Goal: Task Accomplishment & Management: Use online tool/utility

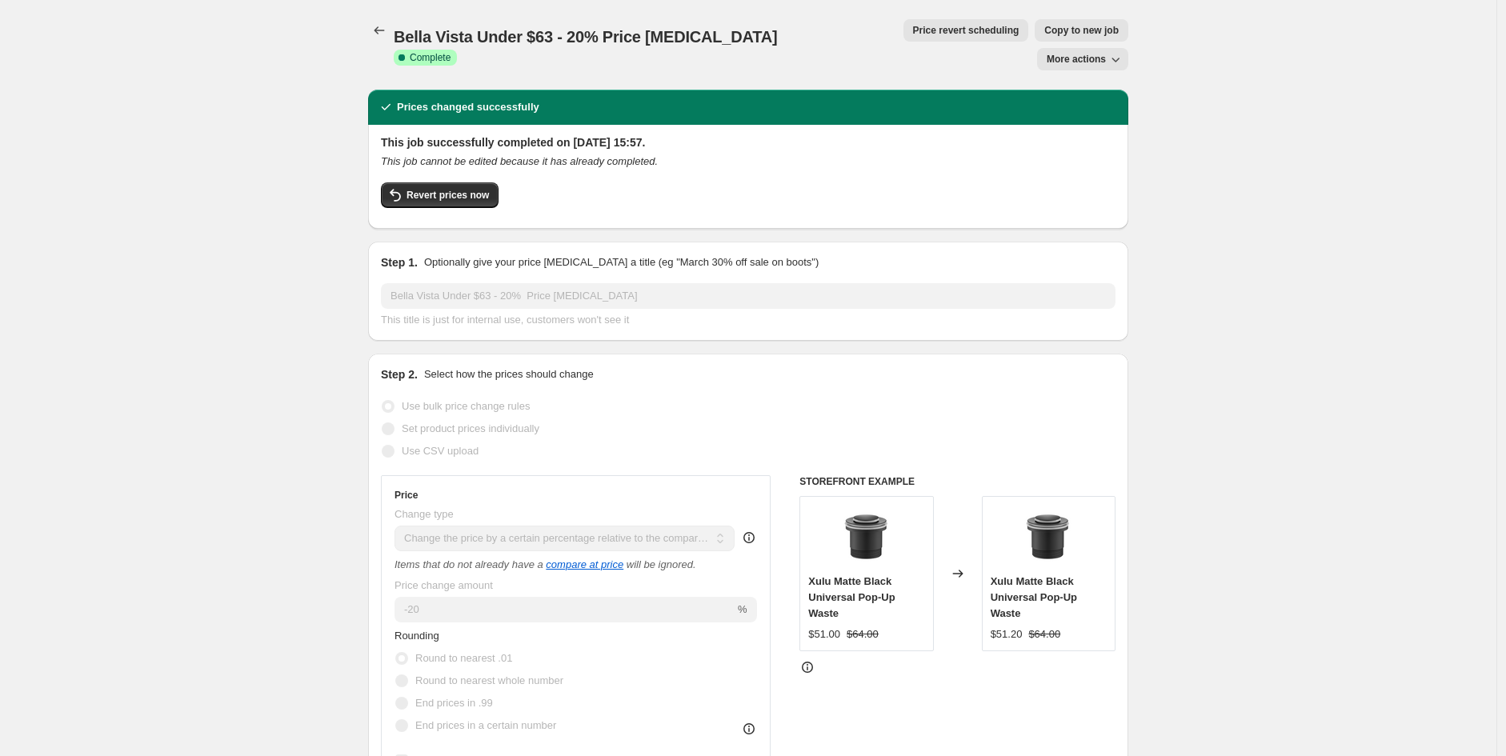
select select "pcap"
select select "no_change"
select select "vendor"
select select "tag"
select select "not_equal"
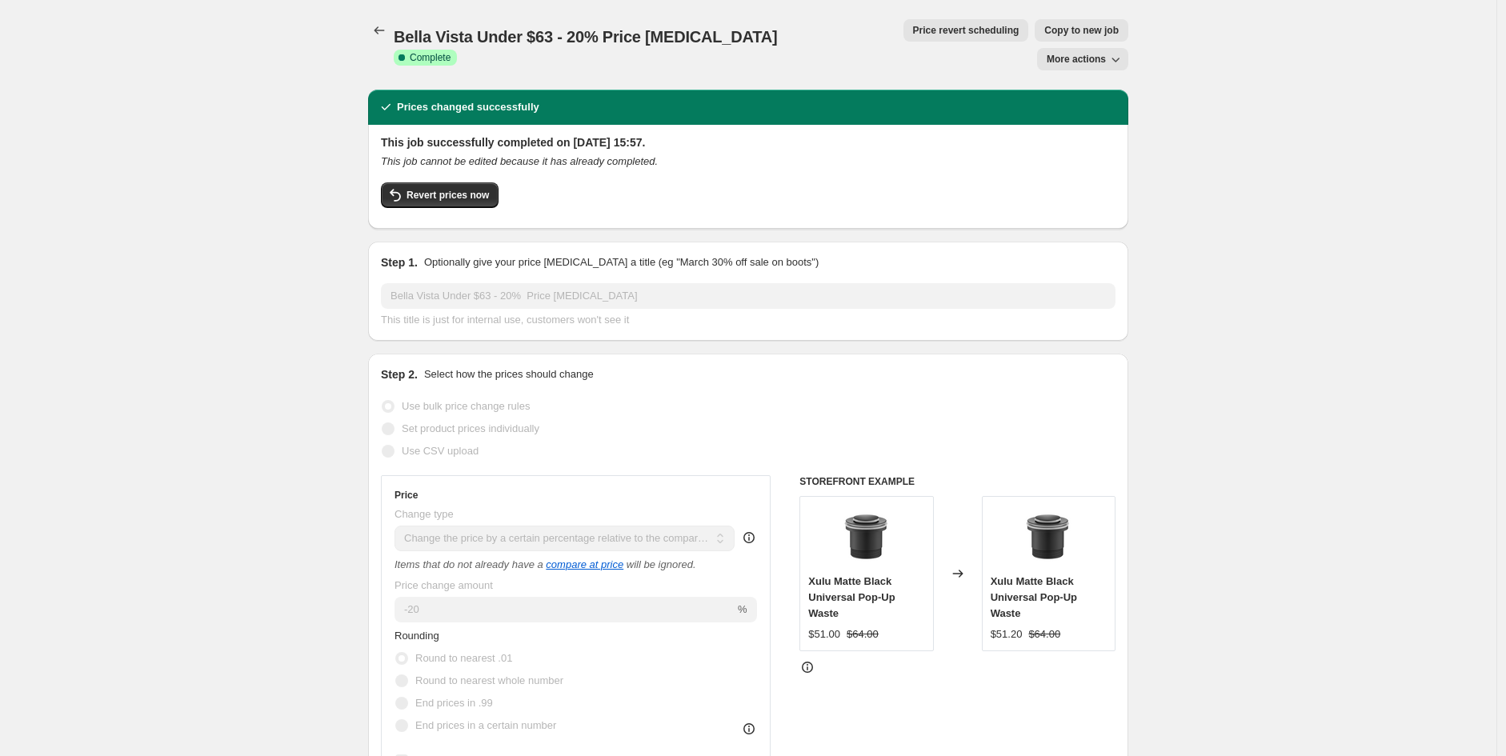
select select "product_status"
select select "tag"
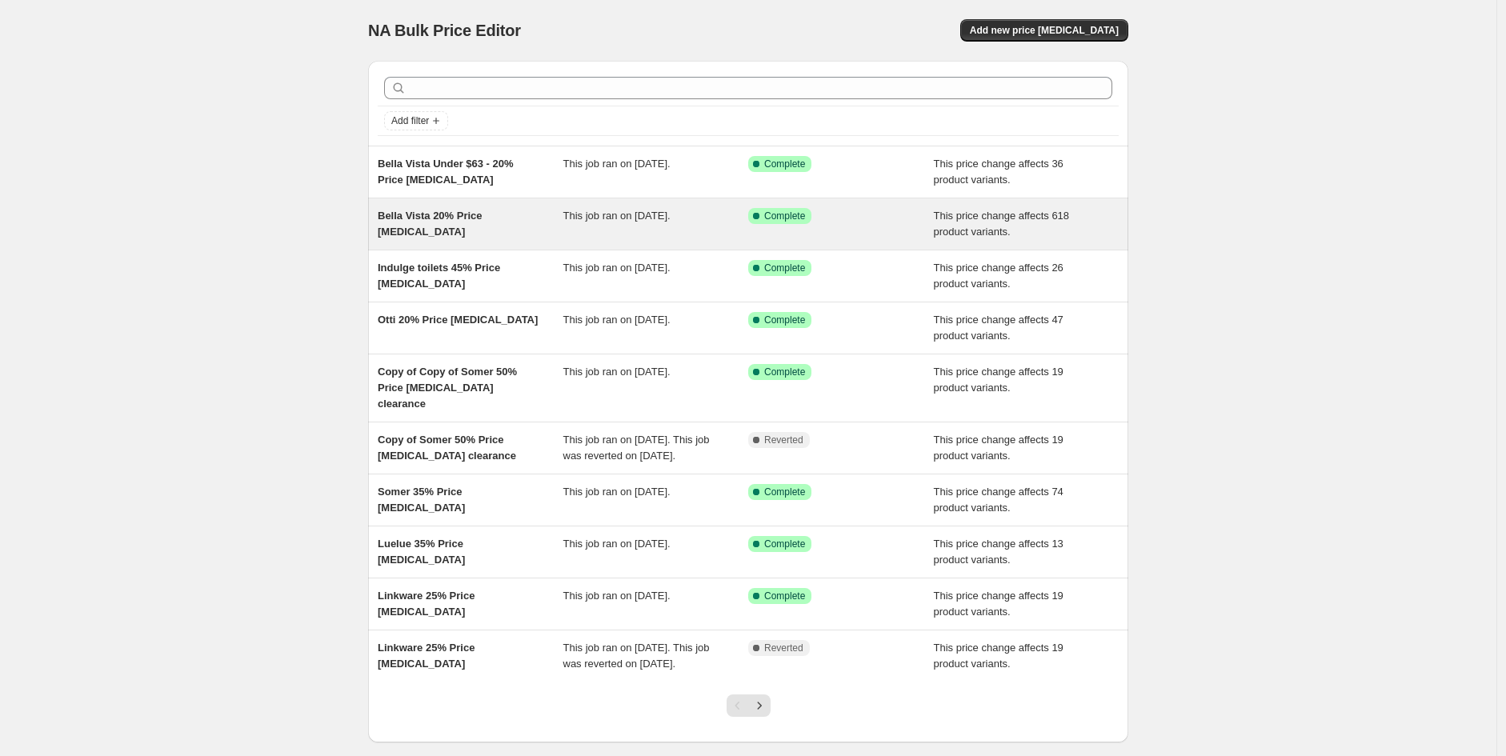
click at [467, 210] on span "Bella Vista 20% Price [MEDICAL_DATA]" at bounding box center [430, 224] width 105 height 28
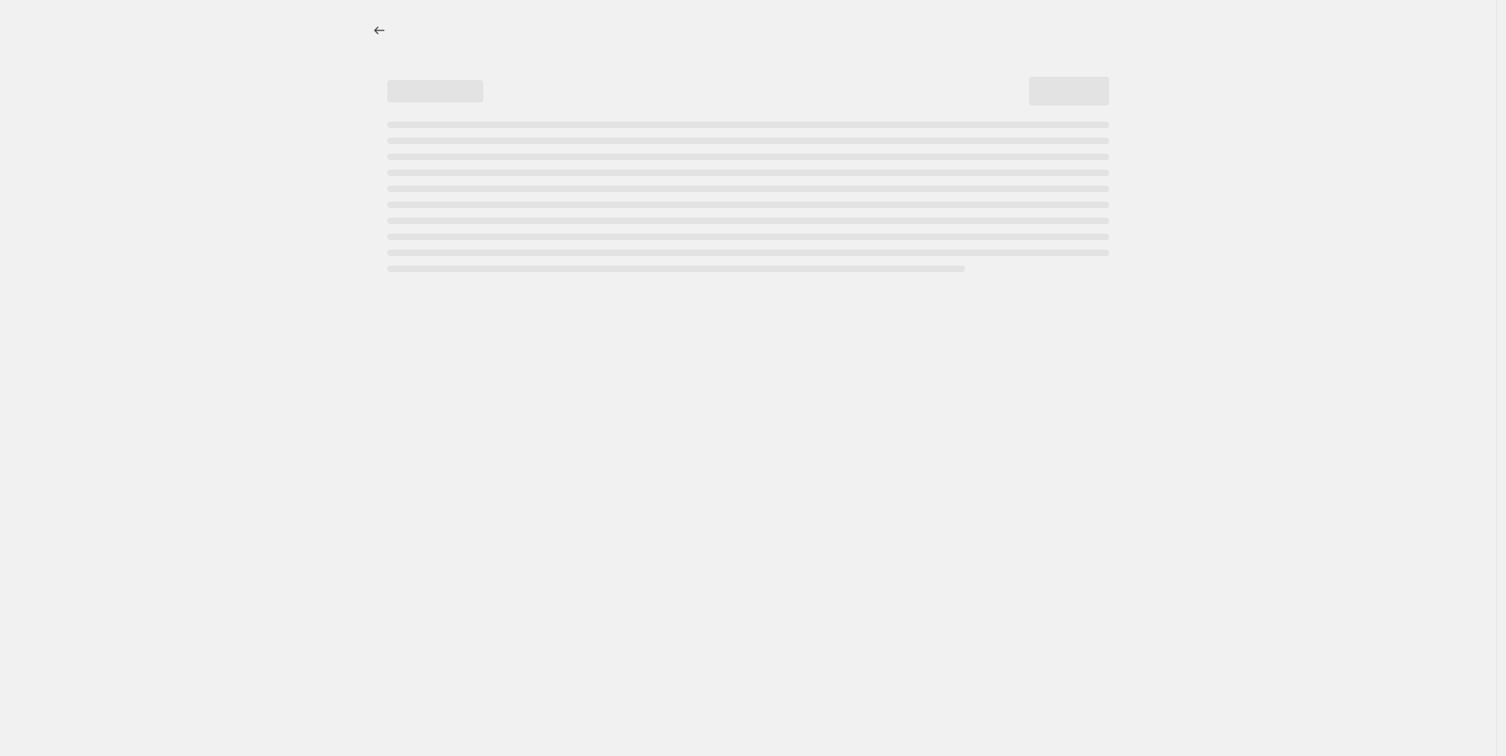
select select "pcap"
select select "no_change"
select select "vendor"
select select "tag"
select select "not_equal"
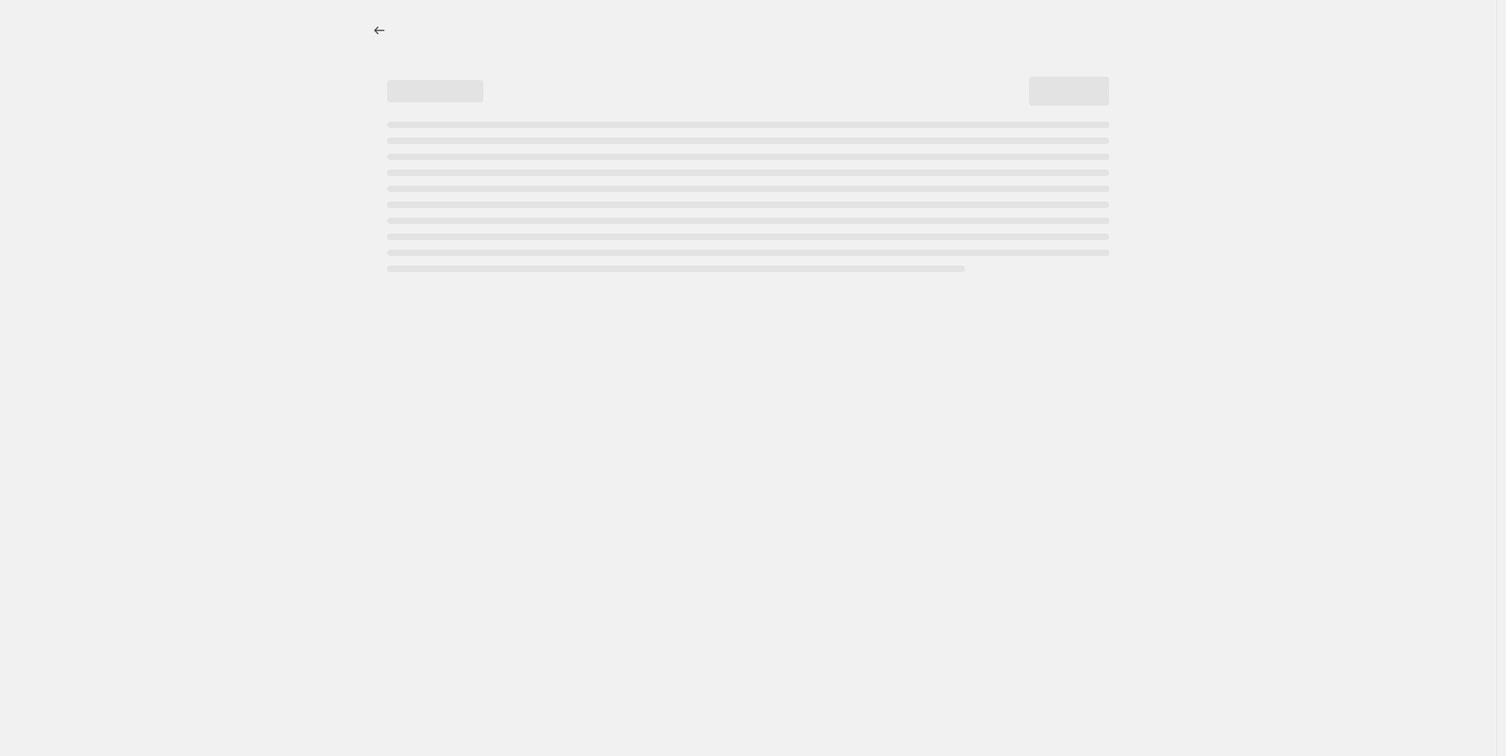
select select "product_status"
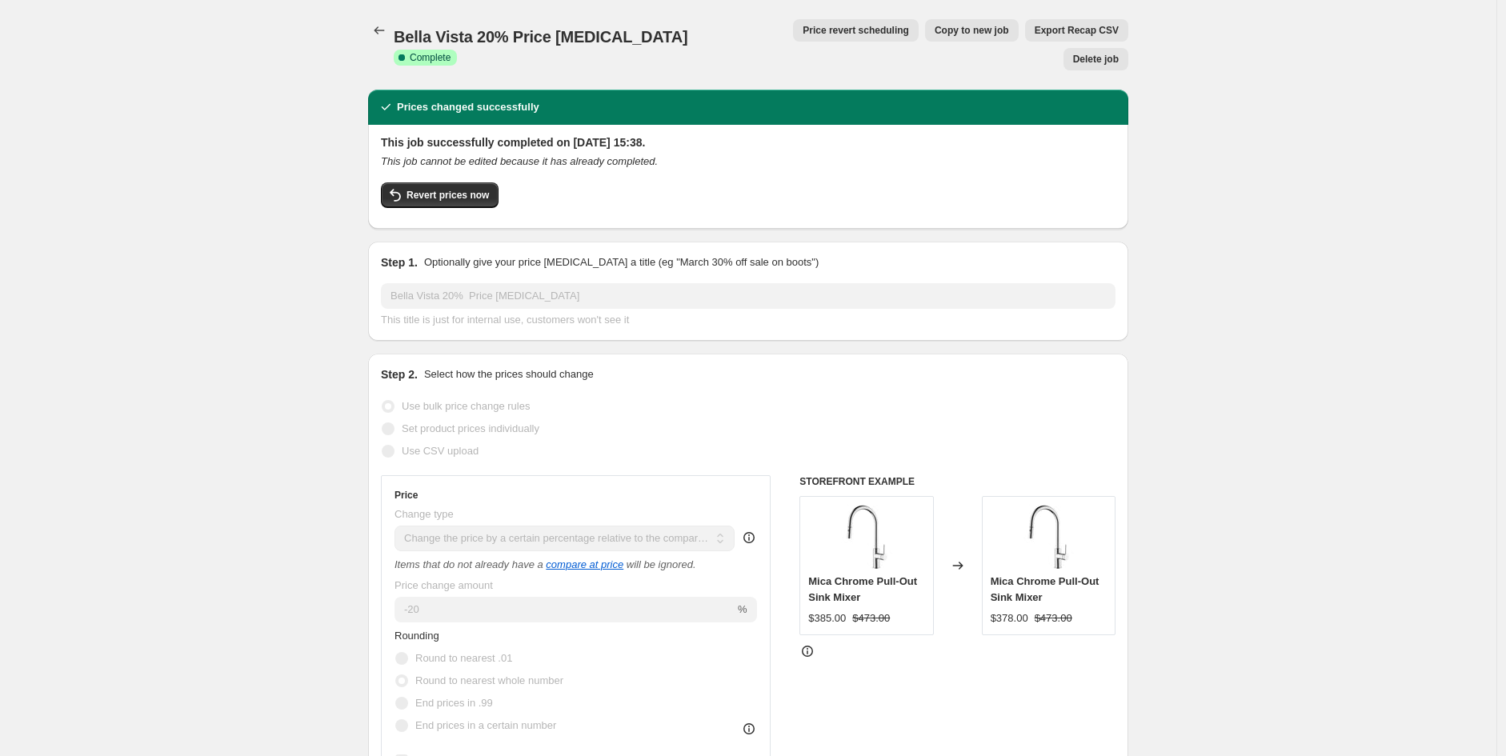
click at [927, 37] on button "Copy to new job" at bounding box center [972, 30] width 94 height 22
select select "pcap"
select select "no_change"
select select "vendor"
select select "tag"
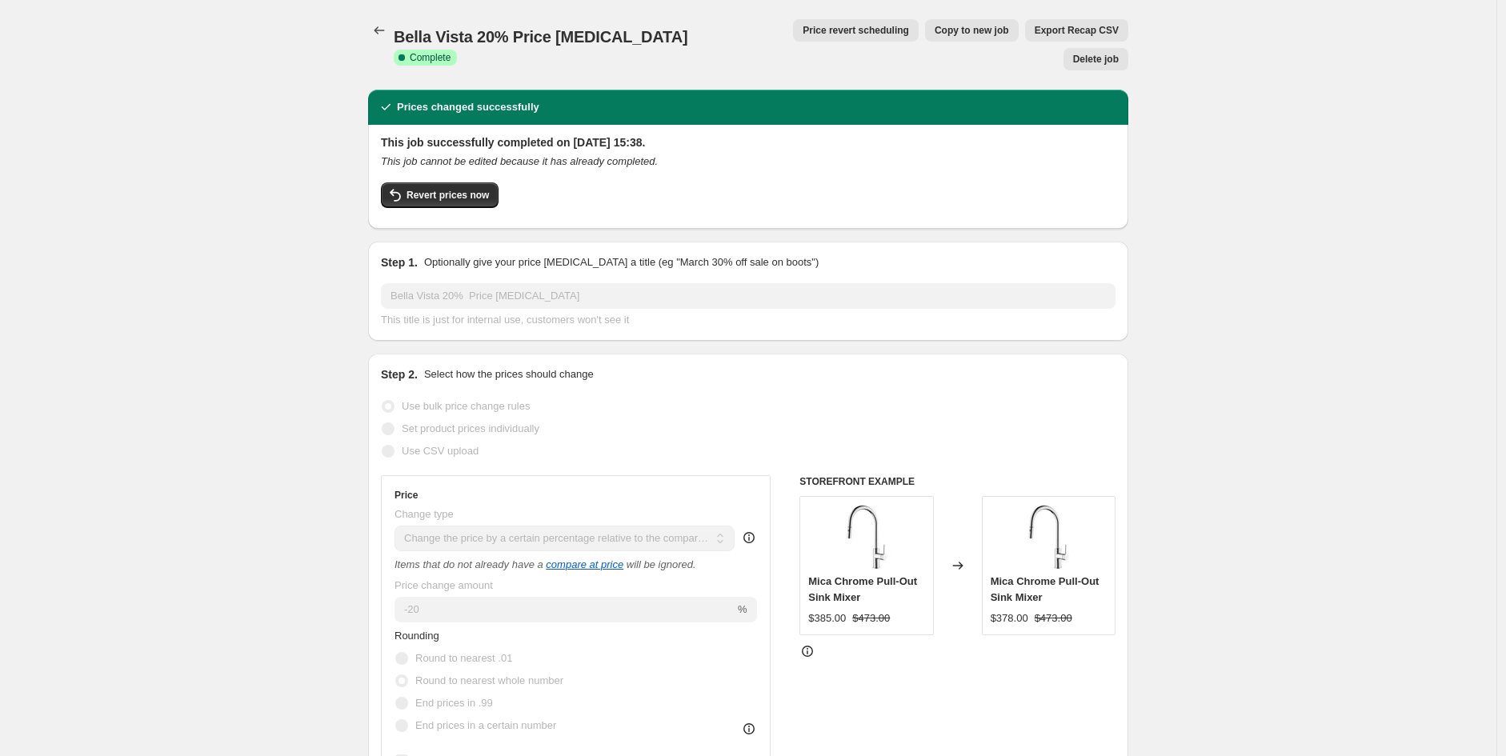
select select "not_equal"
select select "product_status"
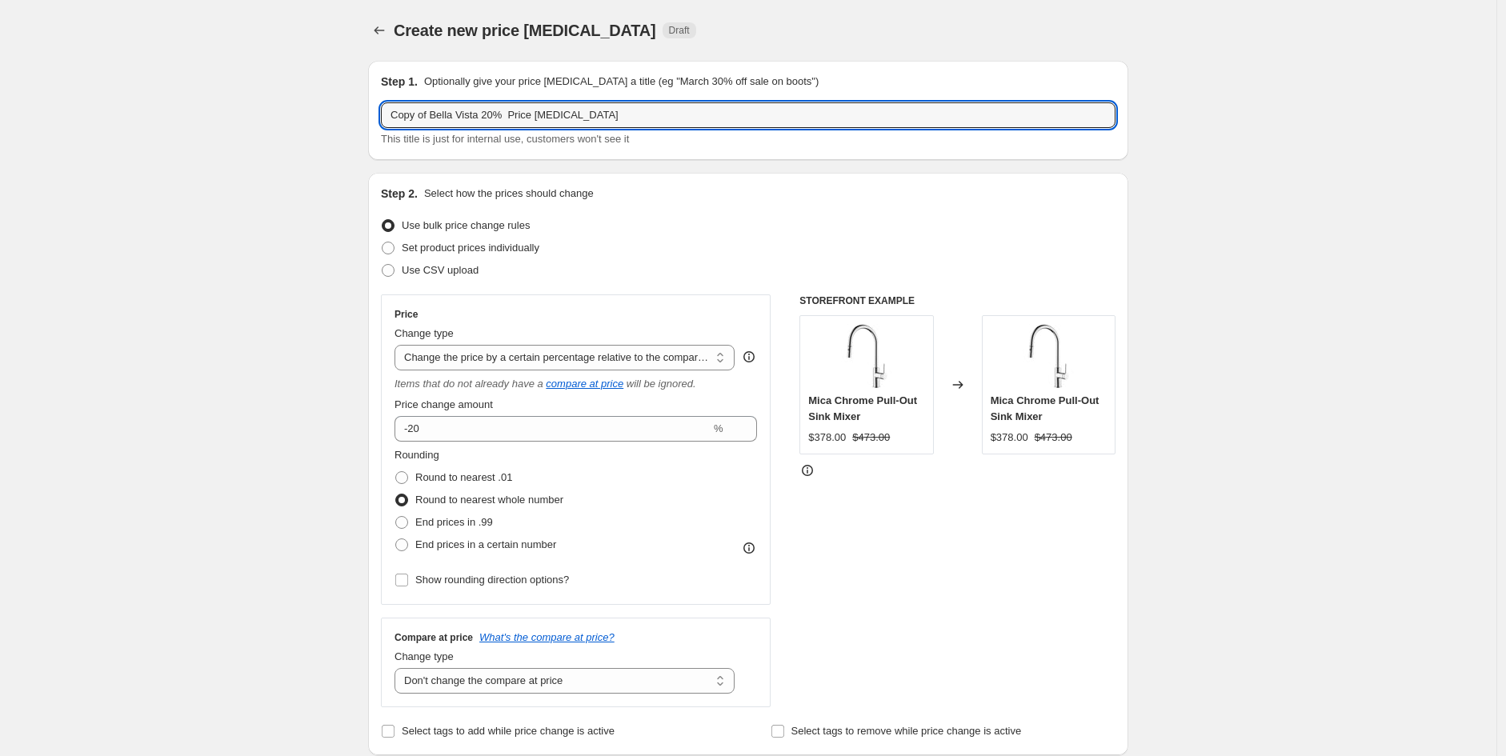
drag, startPoint x: 483, startPoint y: 117, endPoint x: 10, endPoint y: 106, distance: 473.1
type input "Indulge Baths 55% Price [MEDICAL_DATA]"
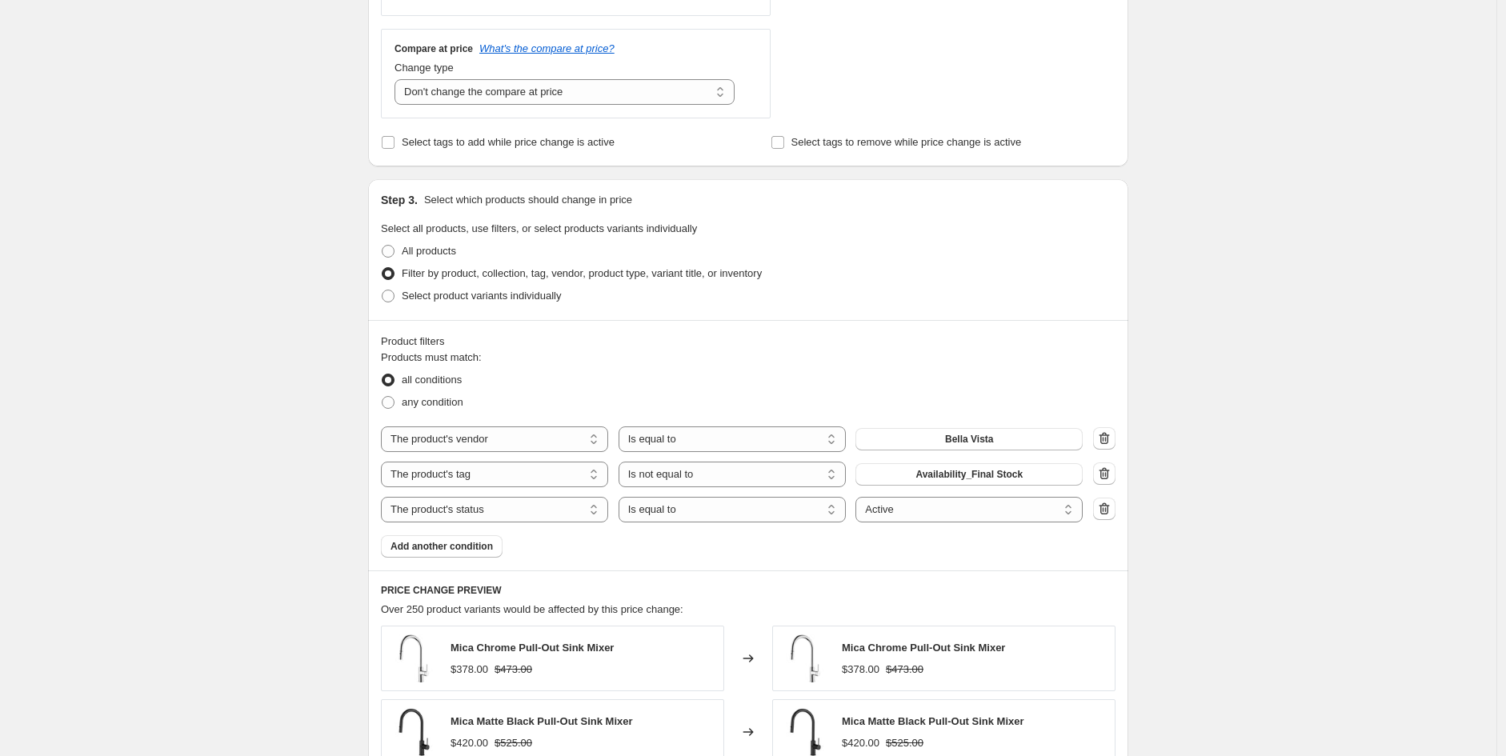
scroll to position [590, 0]
click at [966, 442] on span "Bella Vista" at bounding box center [969, 438] width 48 height 13
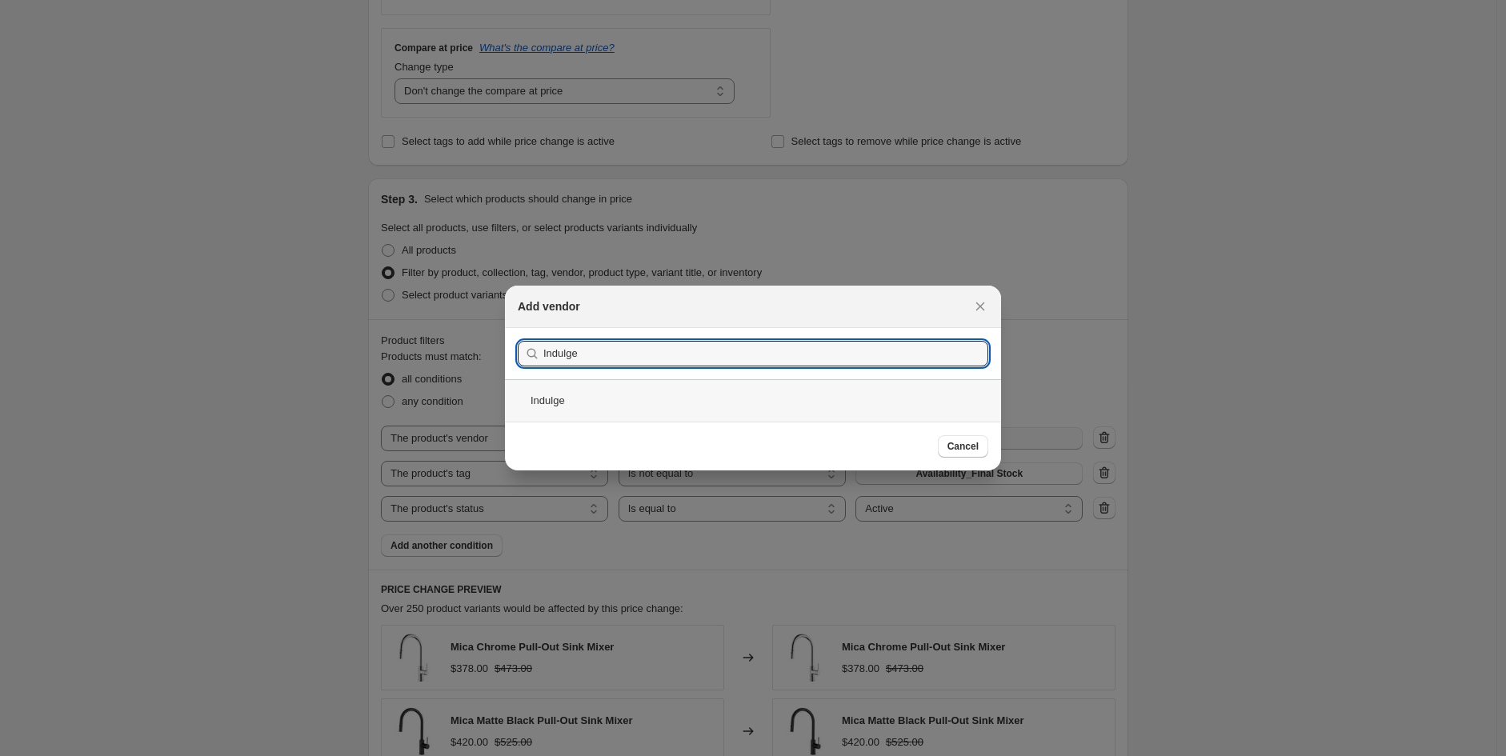
type input "Indulge"
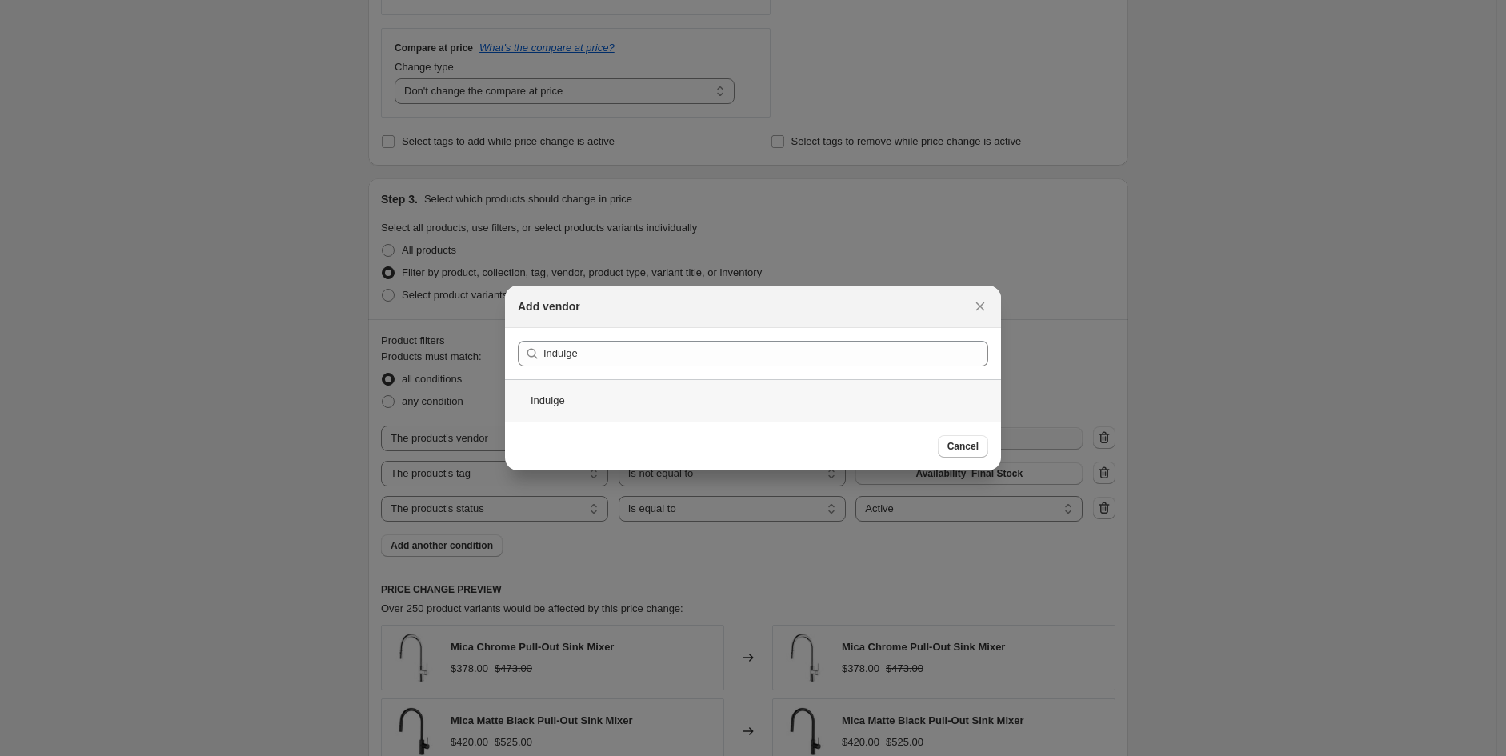
click at [547, 407] on div "Indulge" at bounding box center [753, 400] width 496 height 42
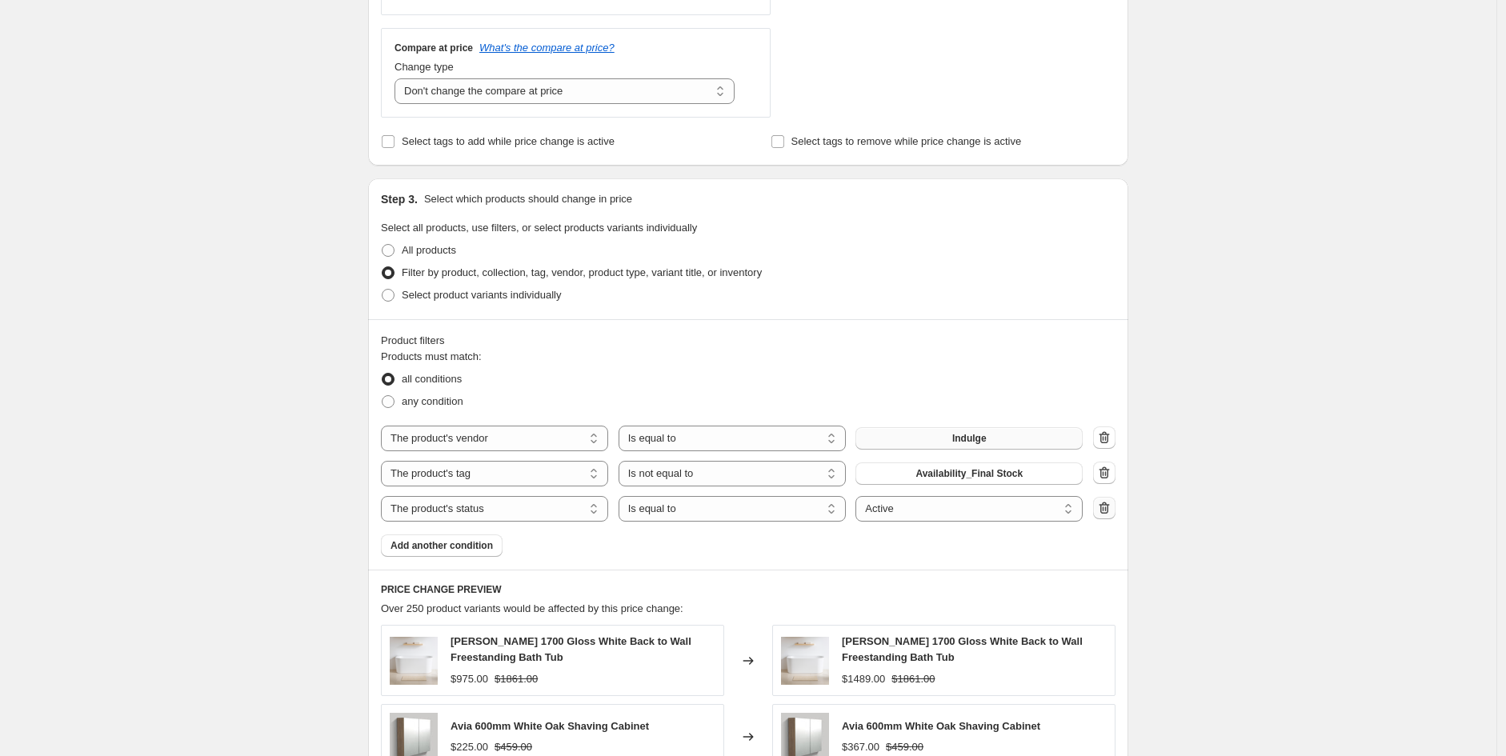
click at [1116, 506] on button "button" at bounding box center [1104, 508] width 22 height 22
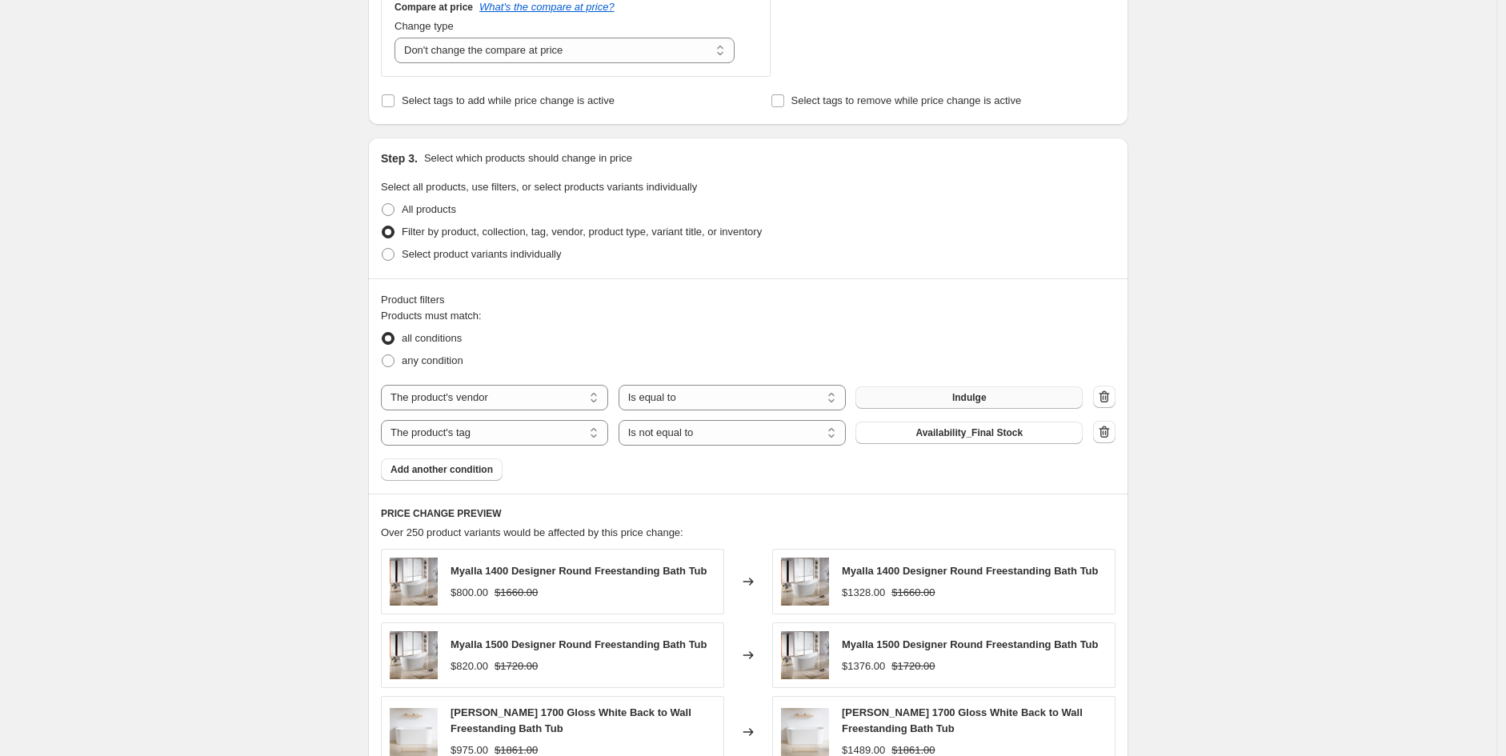
scroll to position [632, 0]
click at [431, 479] on button "Add another condition" at bounding box center [442, 468] width 122 height 22
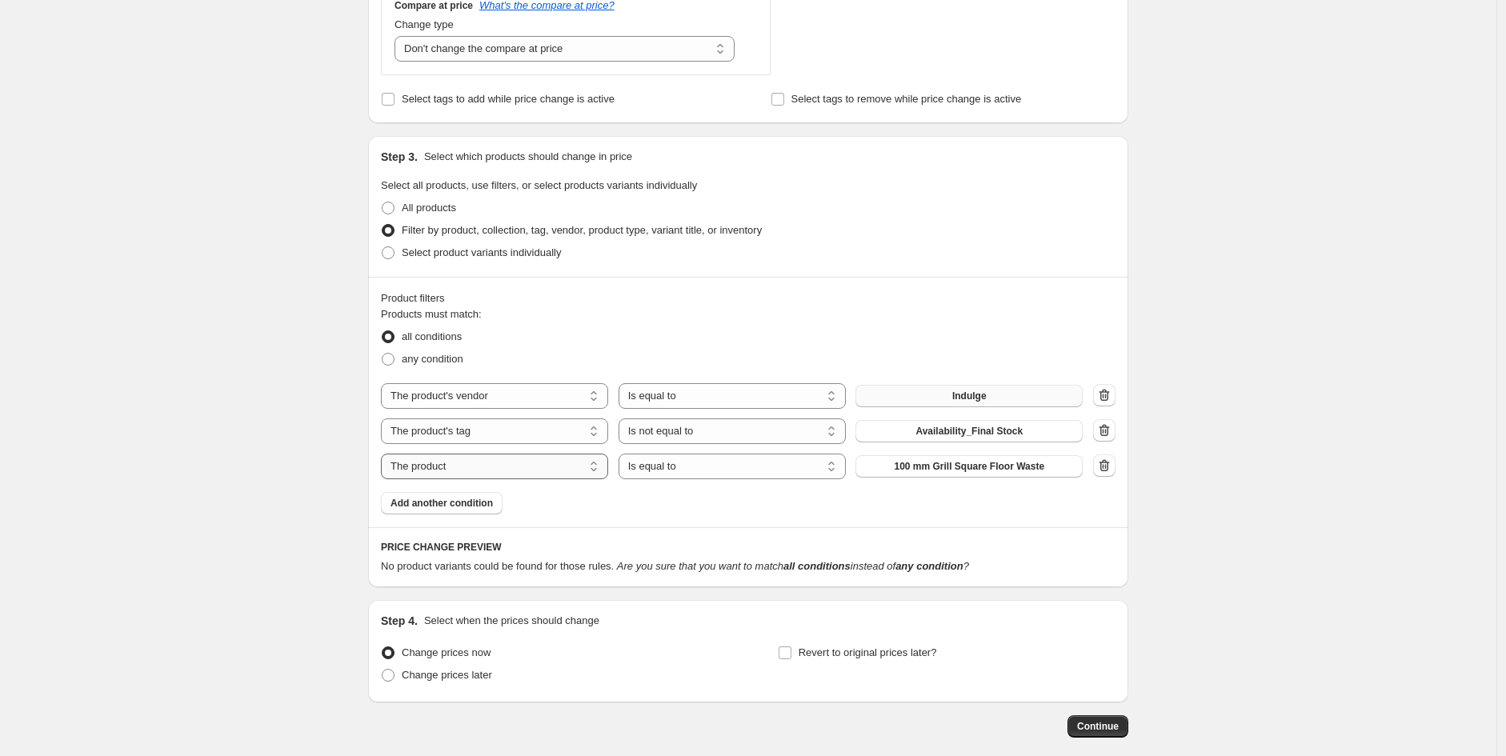
click at [531, 475] on select "The product The product's collection The product's tag The product's vendor The…" at bounding box center [494, 467] width 227 height 26
select select "product_type"
click at [1014, 466] on button "Accessories" at bounding box center [969, 466] width 227 height 22
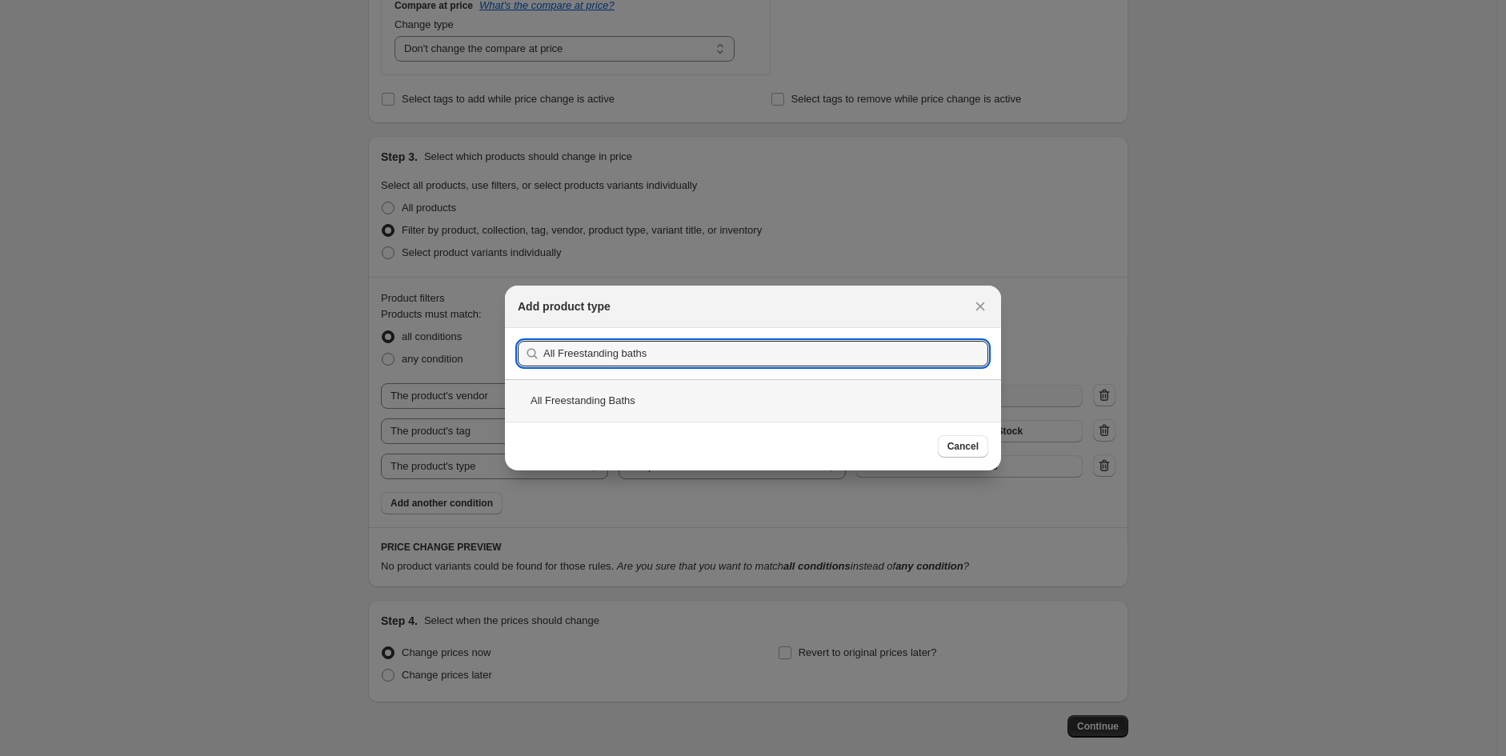
type input "All Freestanding baths"
click at [619, 400] on div "All Freestanding Baths" at bounding box center [753, 400] width 496 height 42
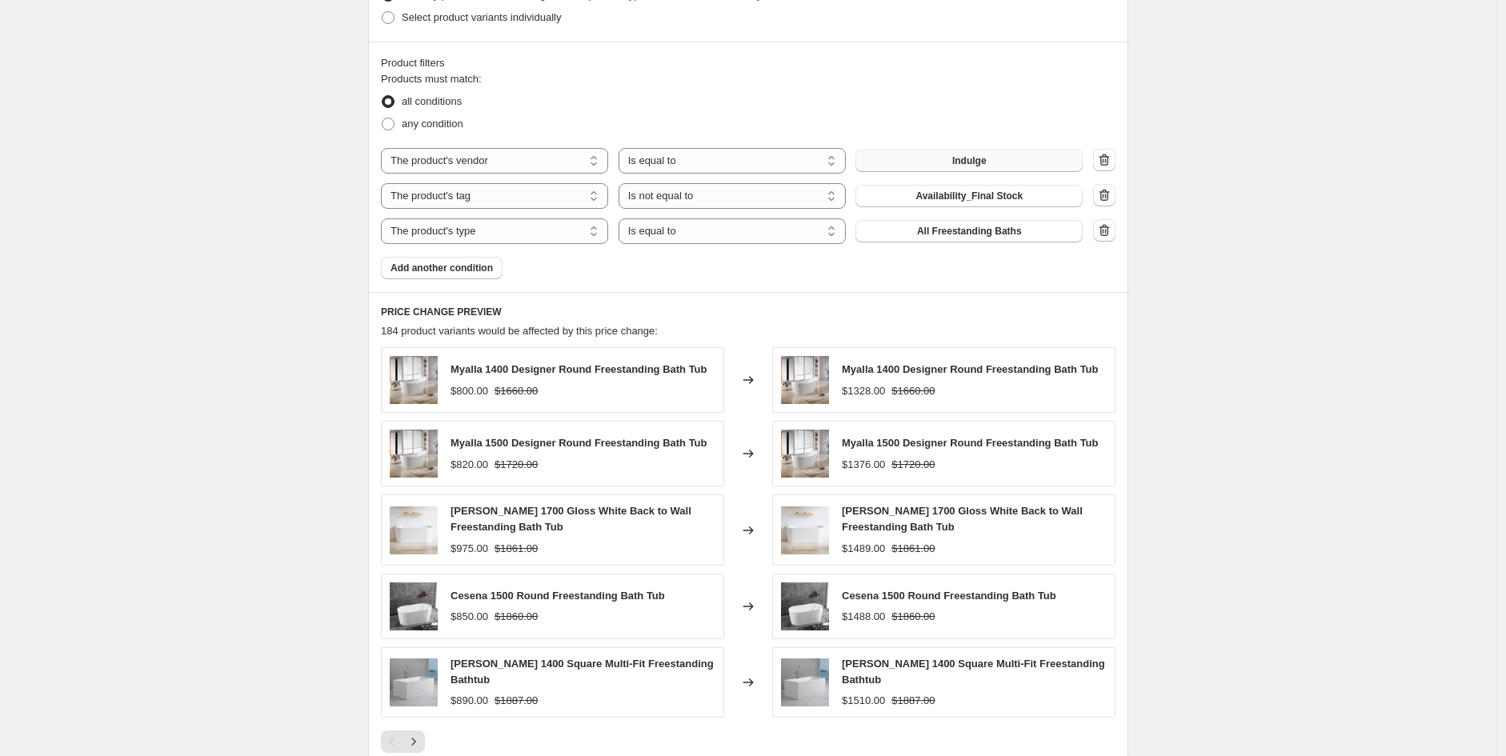
scroll to position [868, 0]
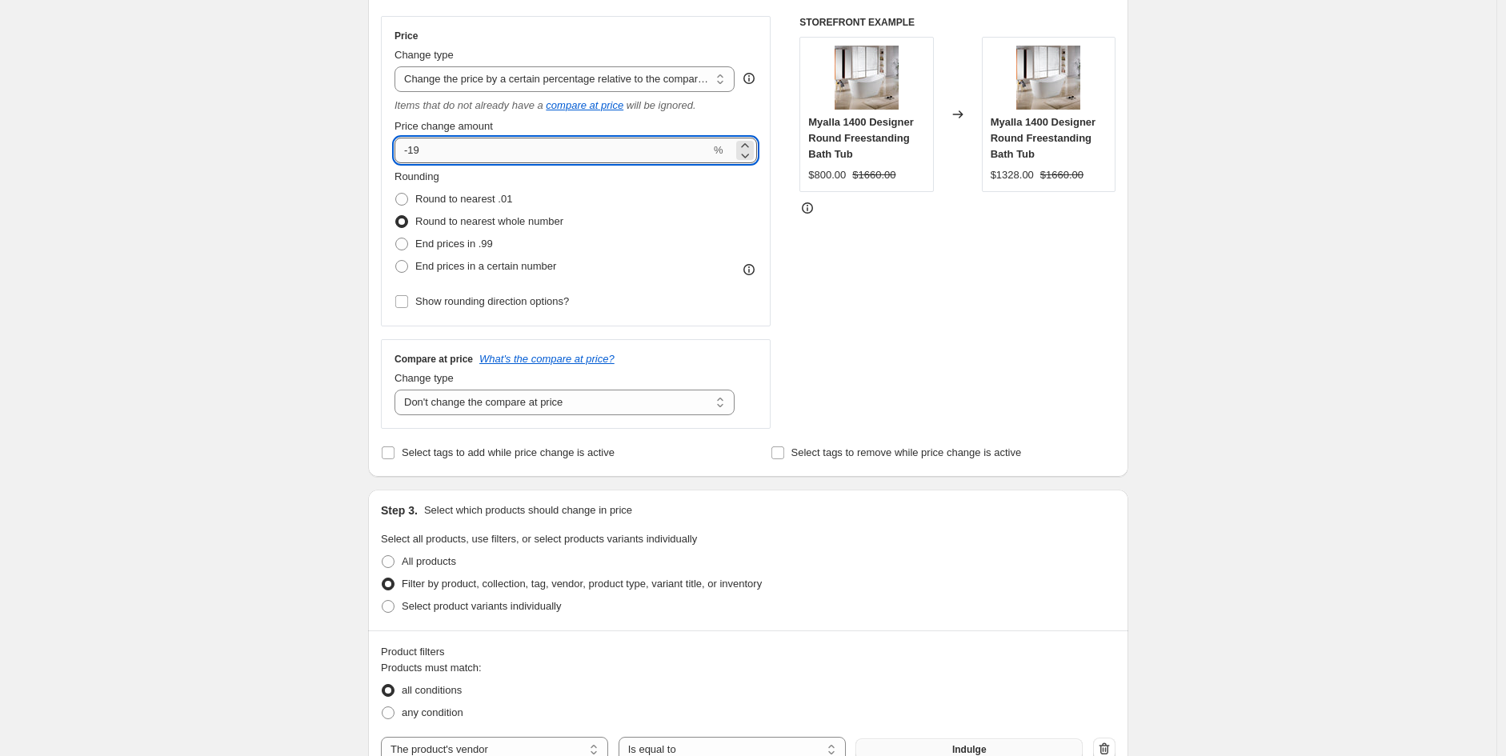
click at [483, 144] on input "-19" at bounding box center [553, 151] width 316 height 26
type input "-1"
type input "-55"
click at [298, 277] on div "Create new price [MEDICAL_DATA]. This page is ready Create new price [MEDICAL_D…" at bounding box center [748, 663] width 1497 height 1882
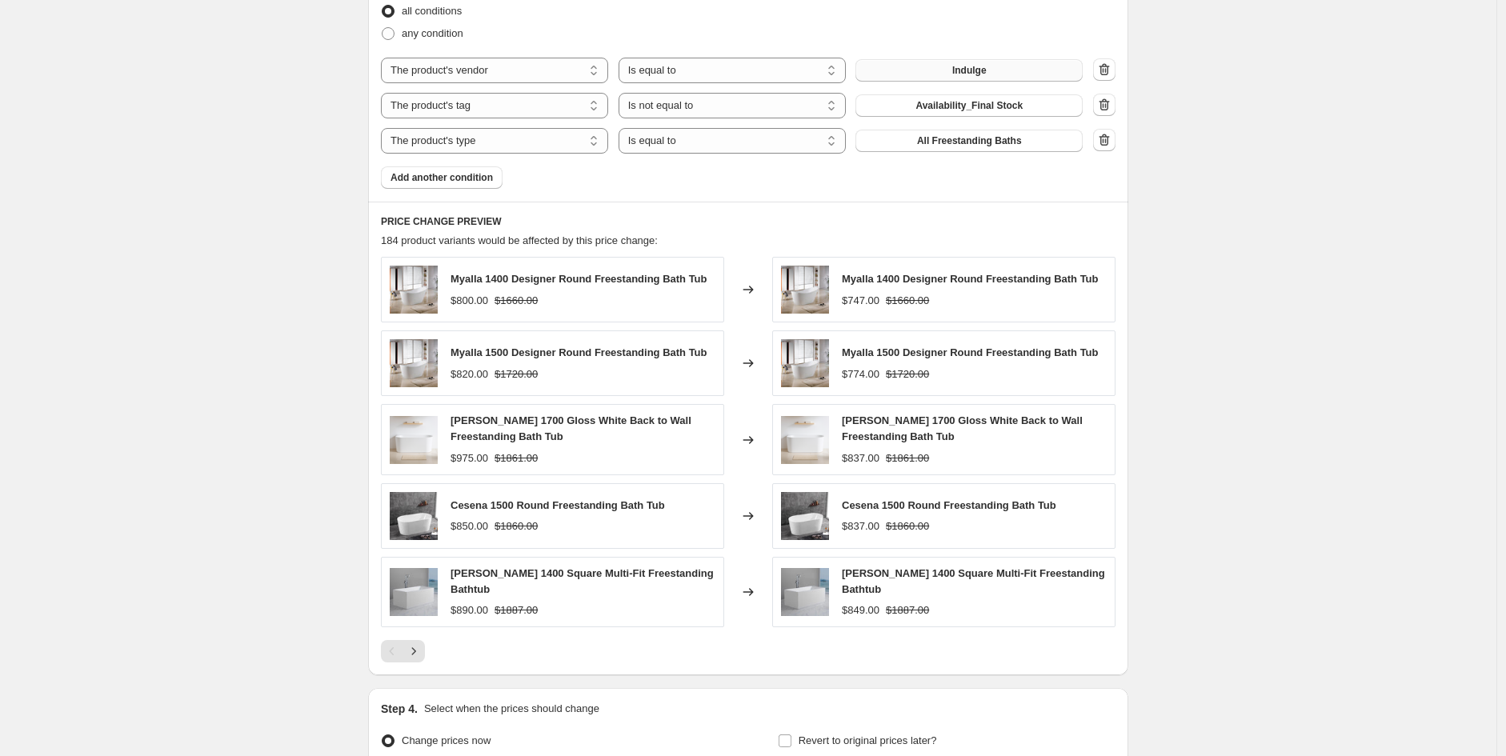
scroll to position [960, 0]
click at [422, 643] on icon "Next" at bounding box center [414, 649] width 16 height 16
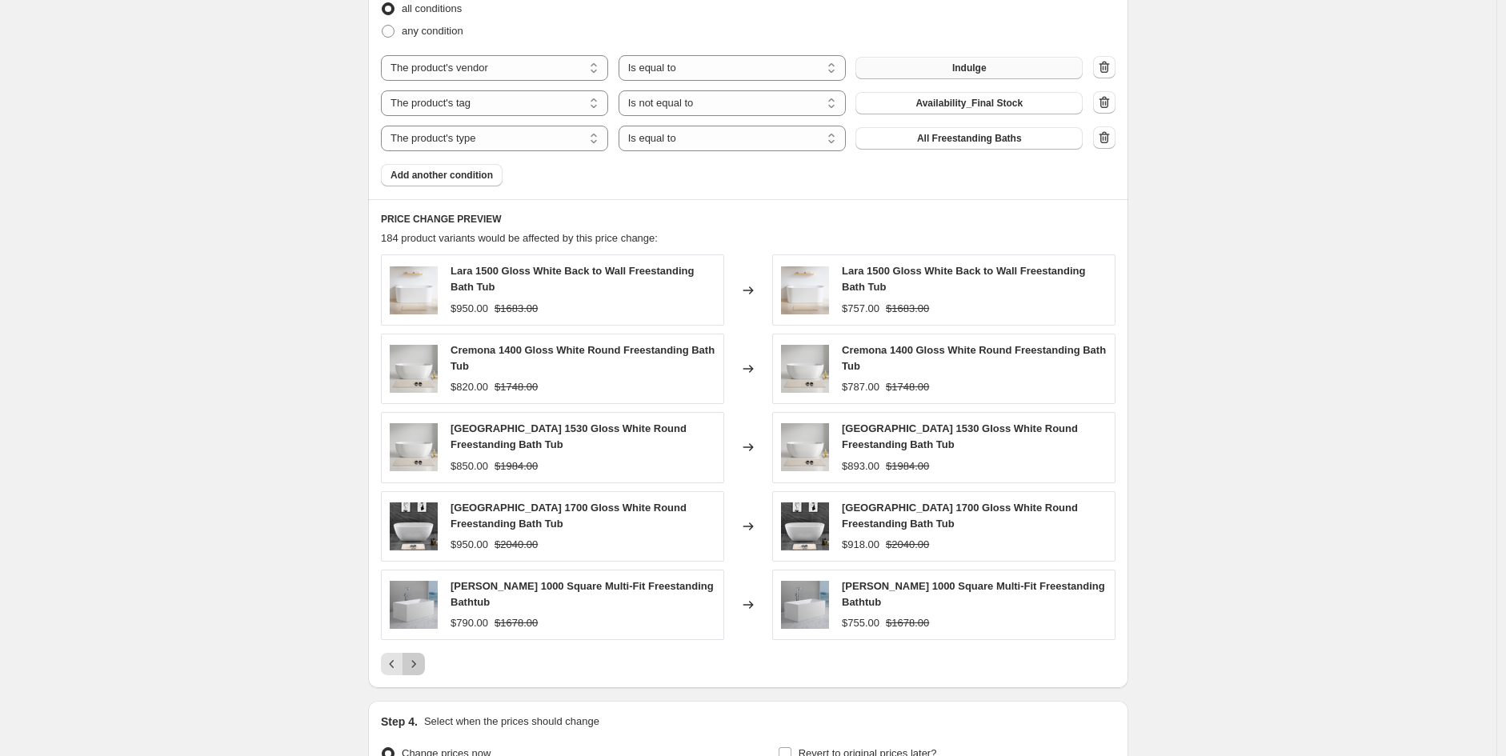
click at [420, 658] on icon "Next" at bounding box center [414, 664] width 16 height 16
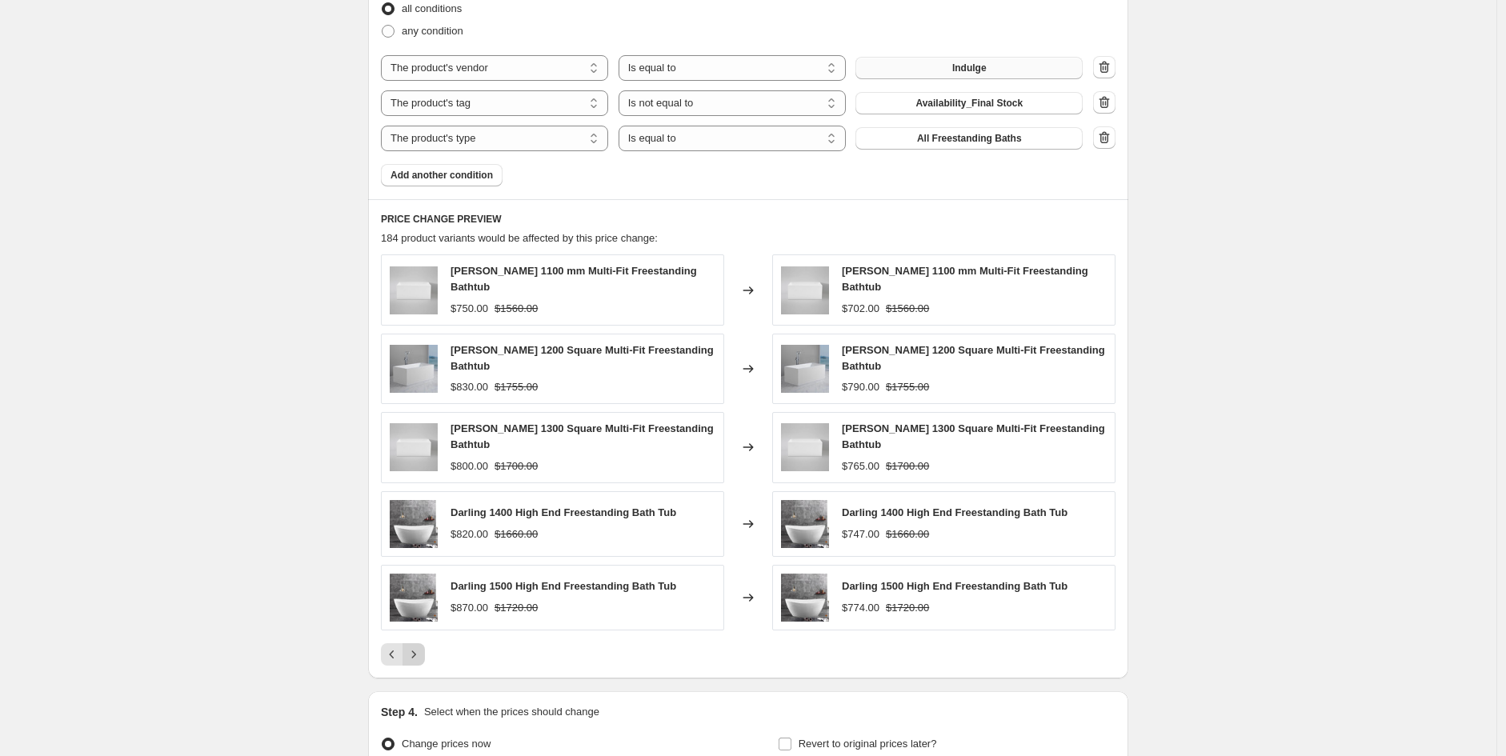
click at [422, 647] on icon "Next" at bounding box center [414, 655] width 16 height 16
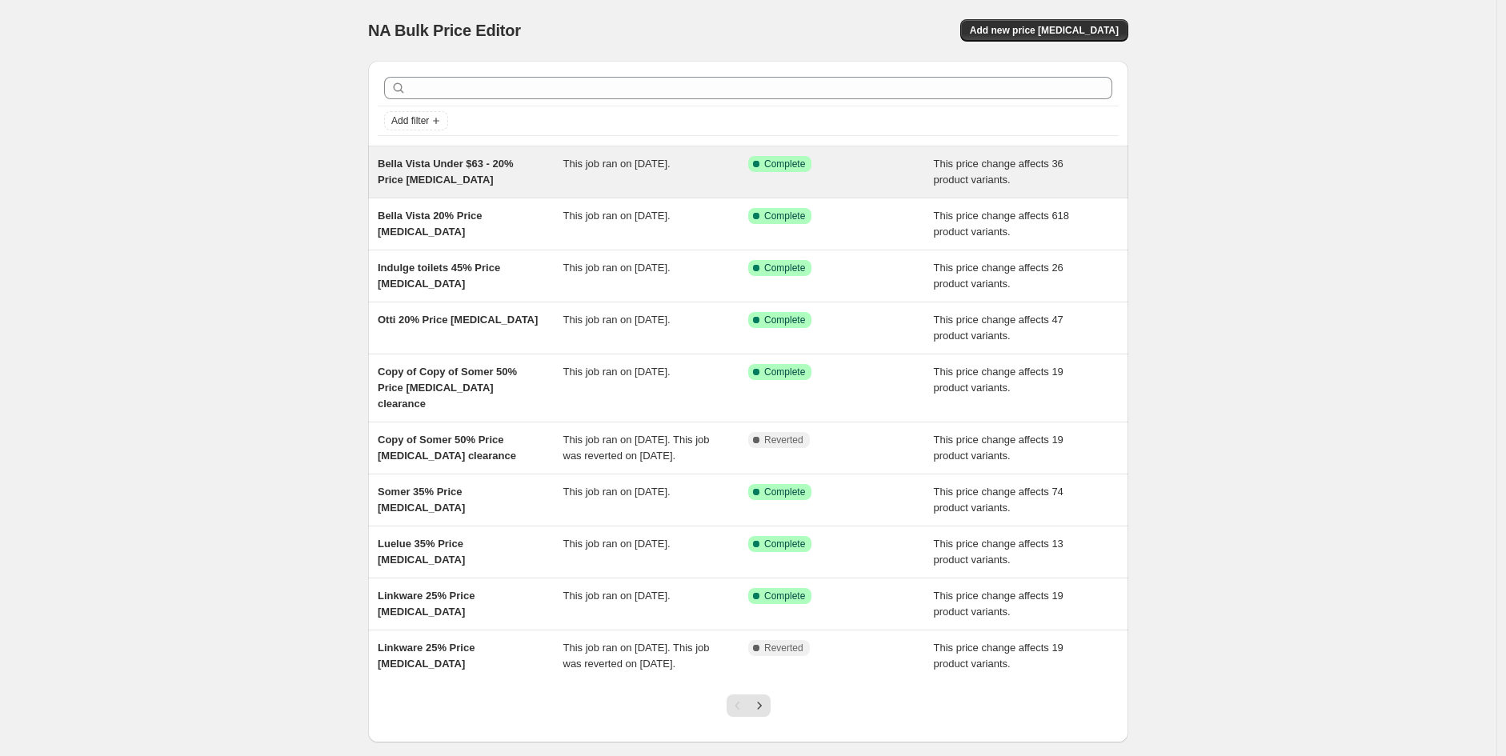
click at [472, 158] on span "Bella Vista Under $63 - 20% Price [MEDICAL_DATA]" at bounding box center [446, 172] width 136 height 28
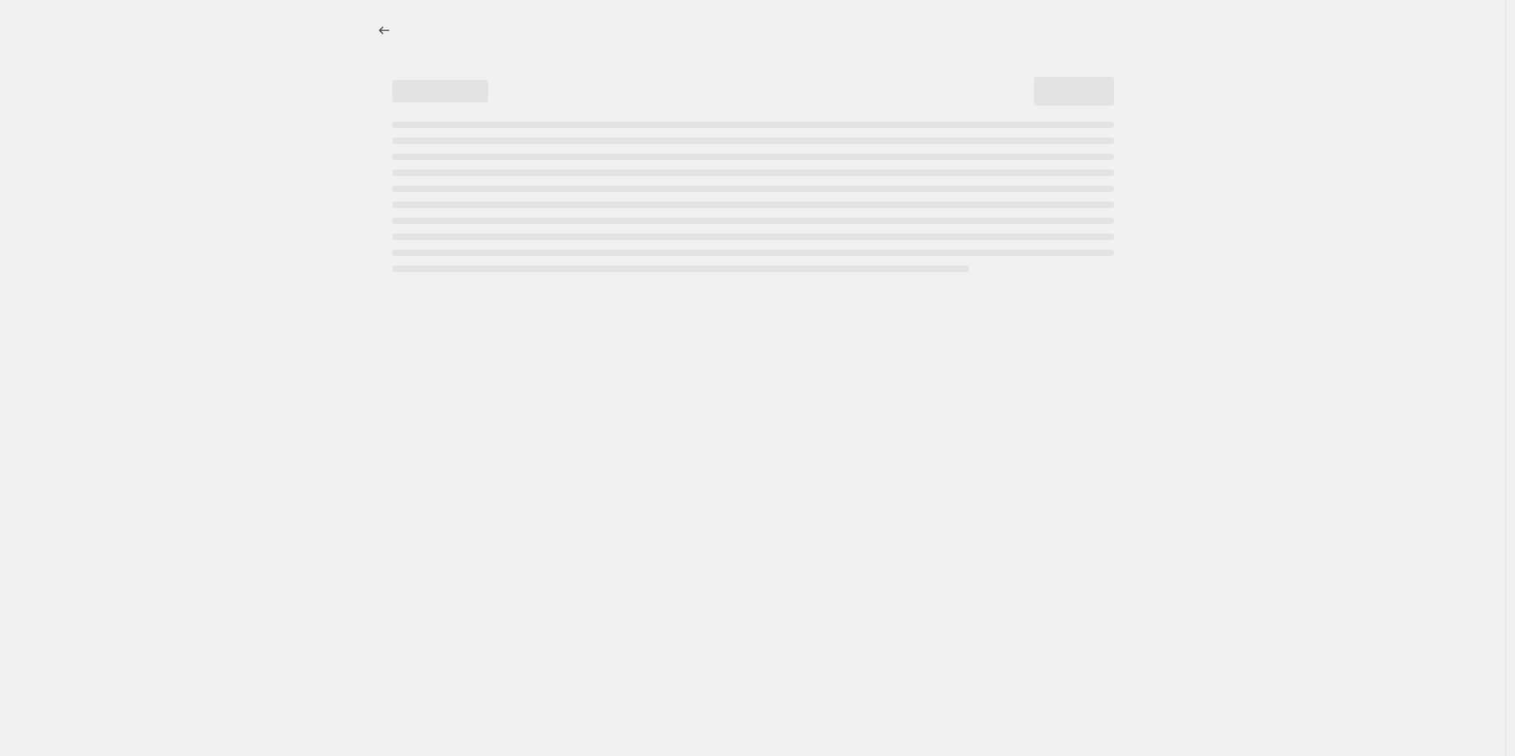
select select "pcap"
select select "no_change"
select select "vendor"
select select "tag"
select select "not_equal"
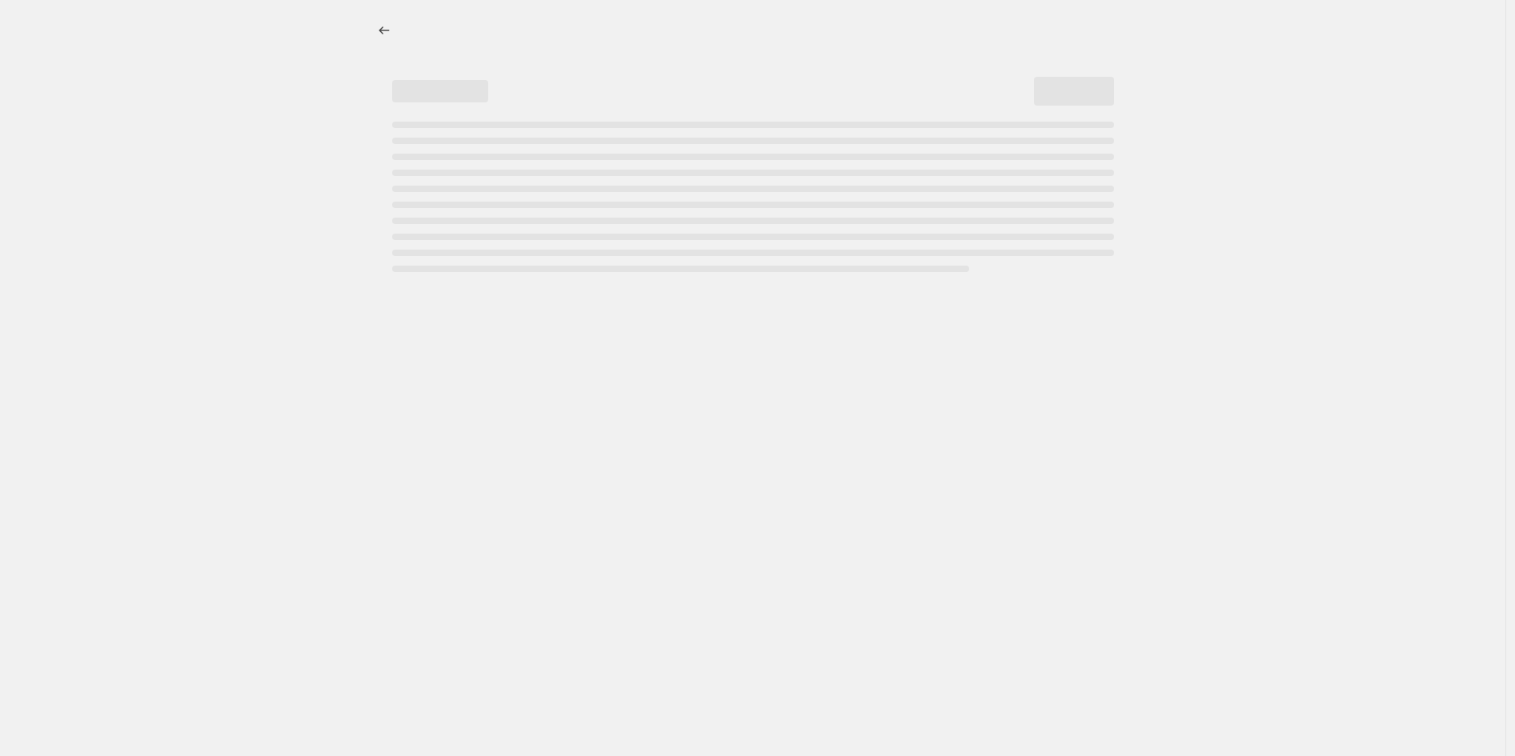
select select "product_status"
select select "tag"
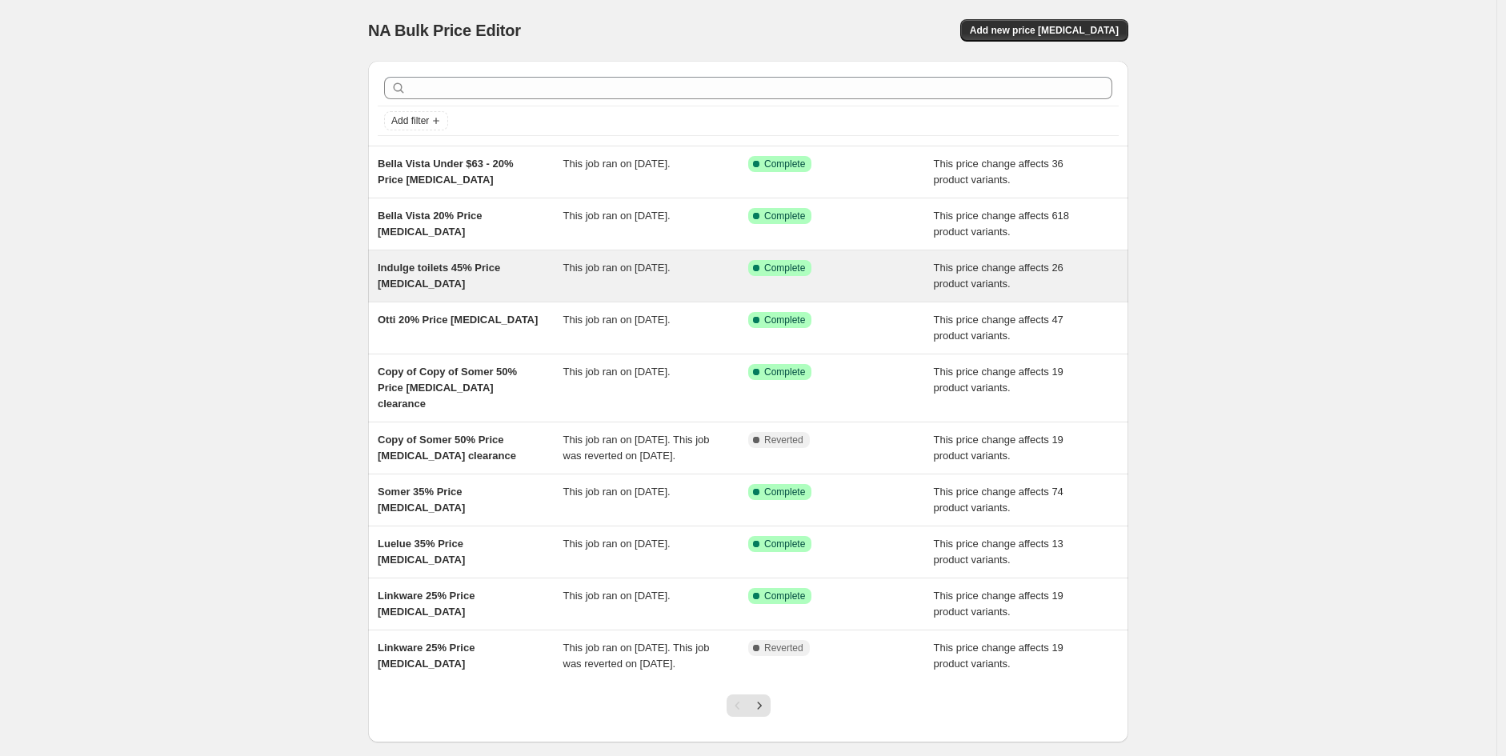
click at [475, 266] on span "Indulge toilets 45% Price [MEDICAL_DATA]" at bounding box center [439, 276] width 122 height 28
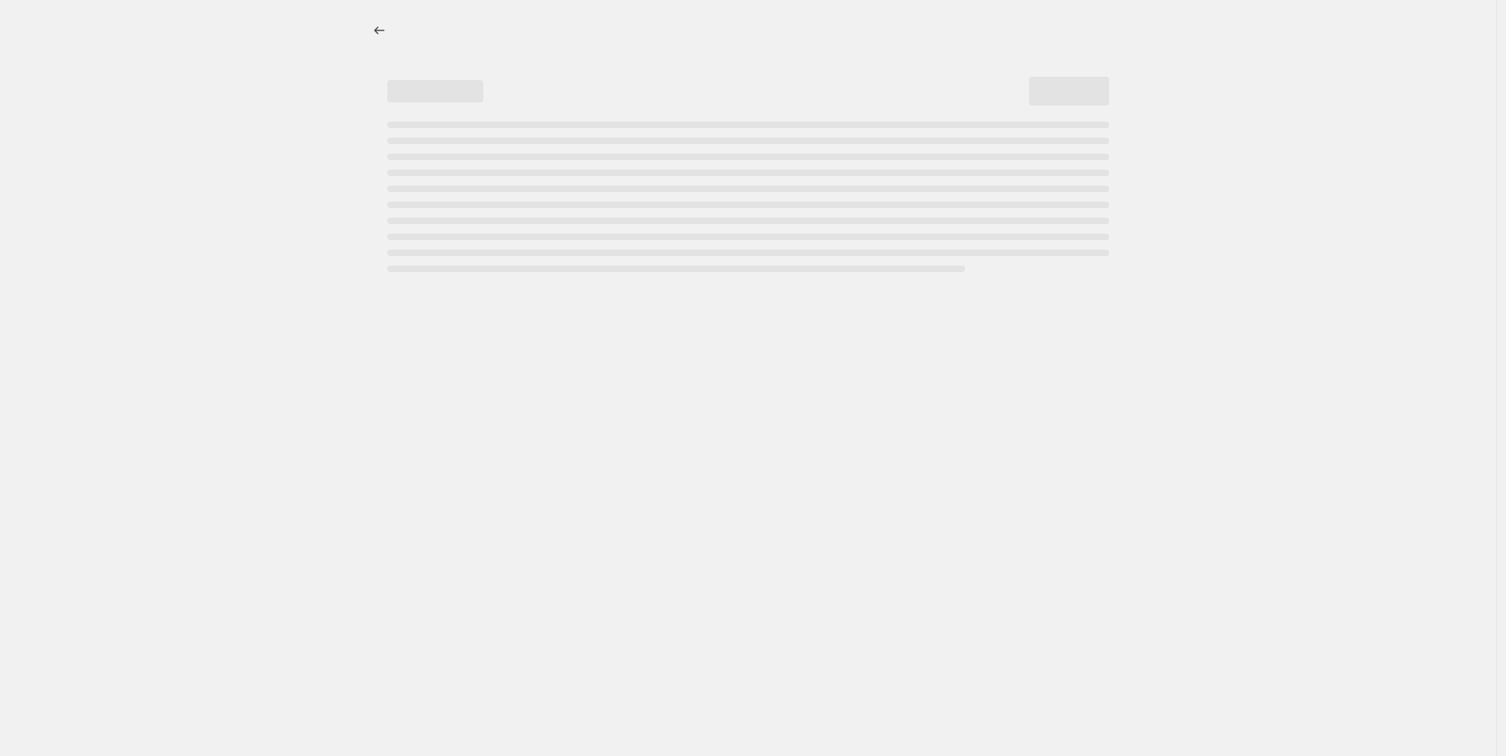
select select "pcap"
select select "no_change"
select select "vendor"
select select "tag"
select select "not_equal"
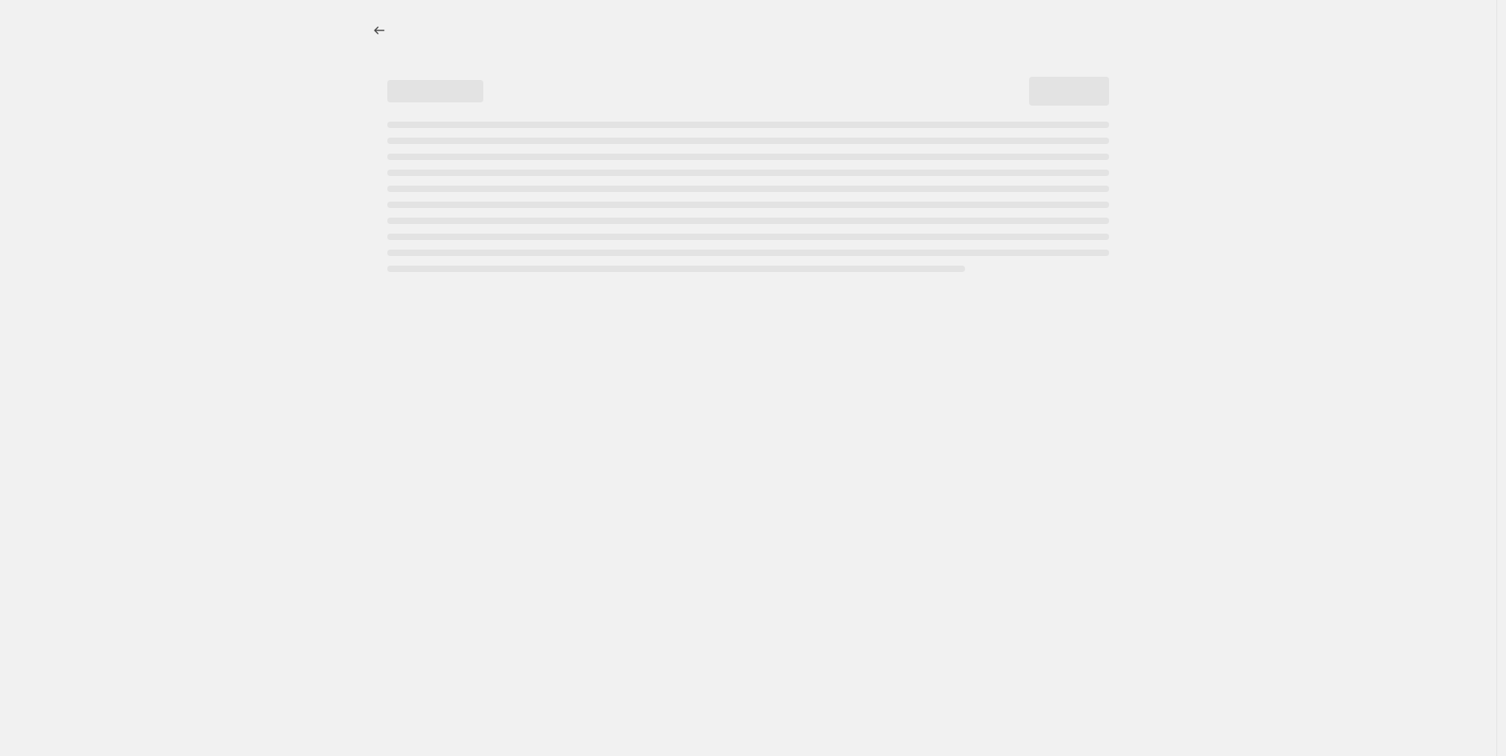
select select "product_status"
select select "product_type"
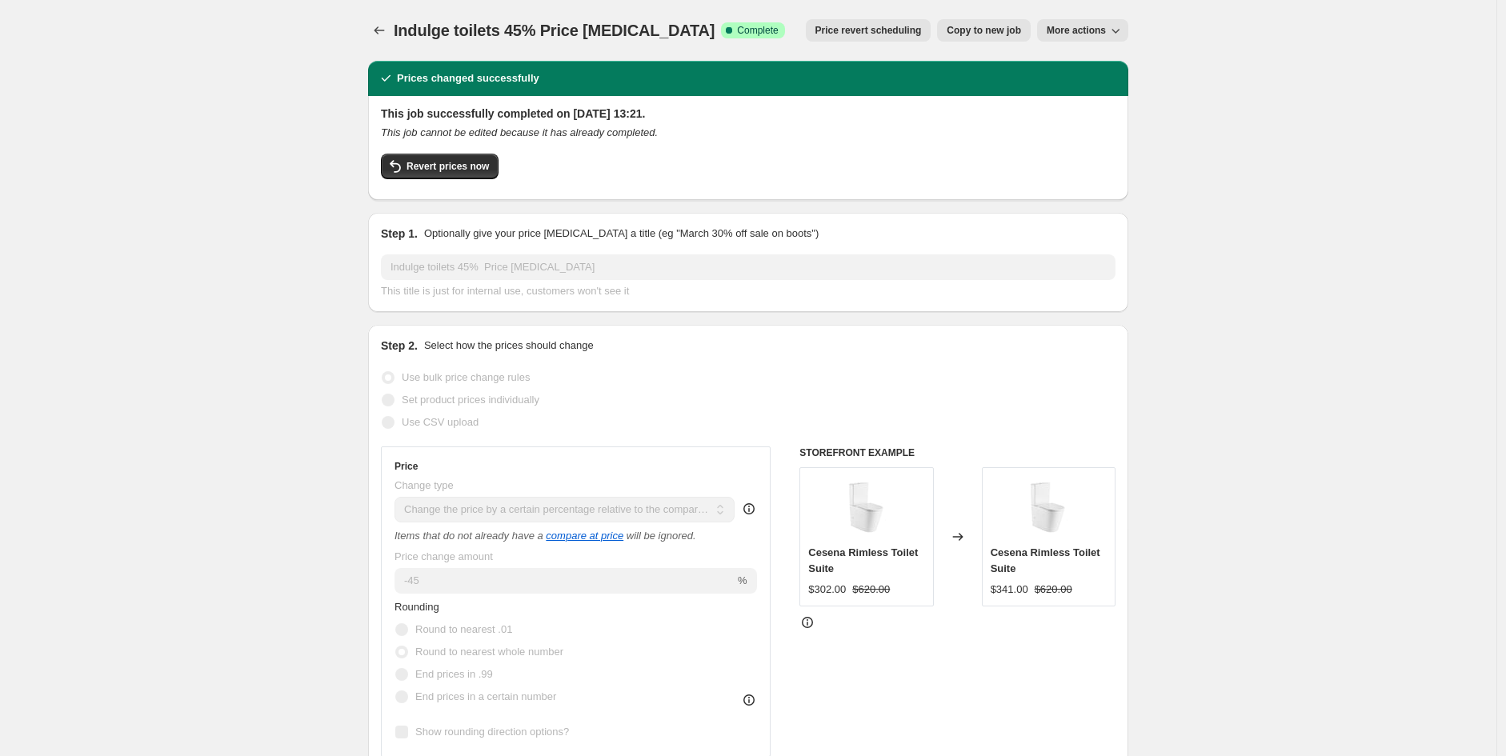
click at [1012, 36] on span "Copy to new job" at bounding box center [984, 30] width 74 height 13
select select "pcap"
select select "no_change"
select select "vendor"
select select "tag"
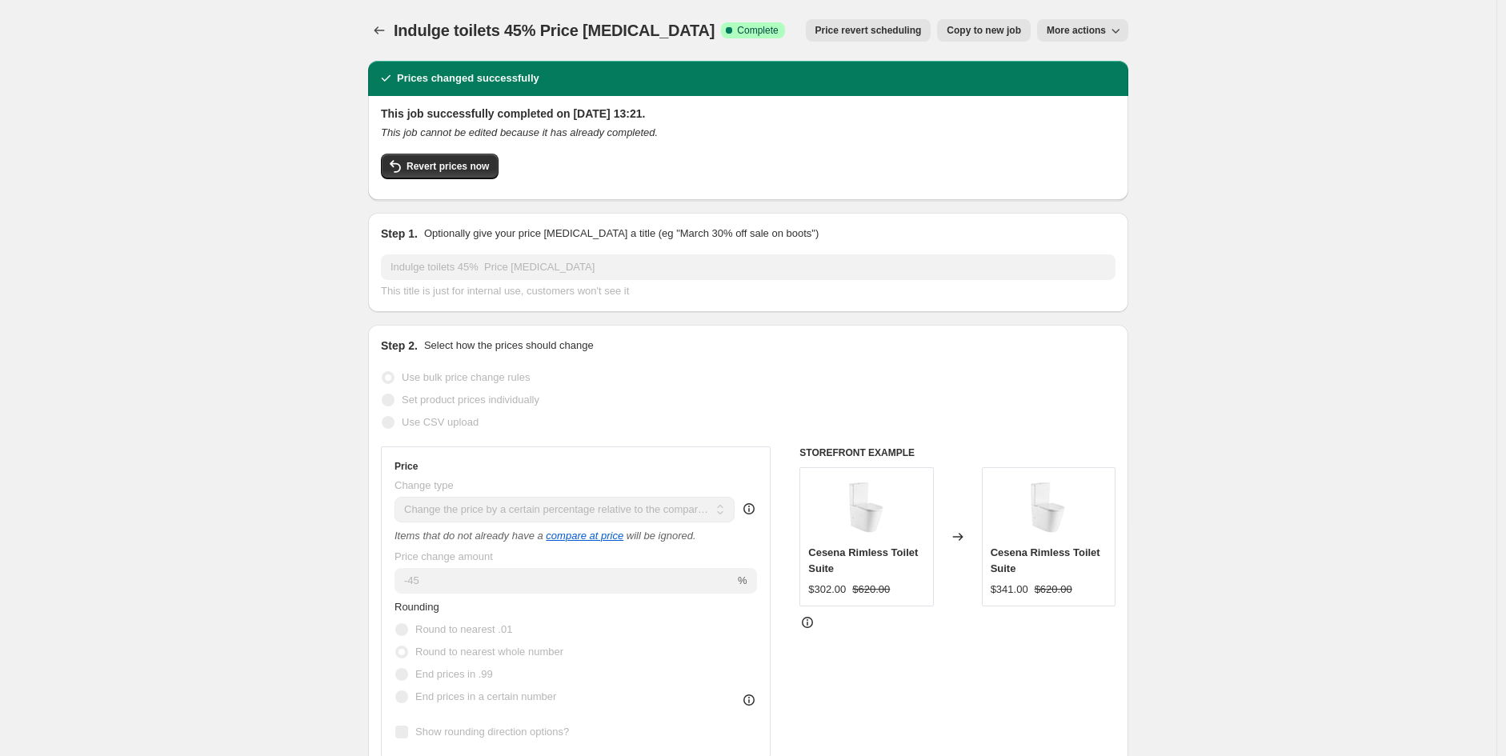
select select "not_equal"
select select "product_status"
select select "product_type"
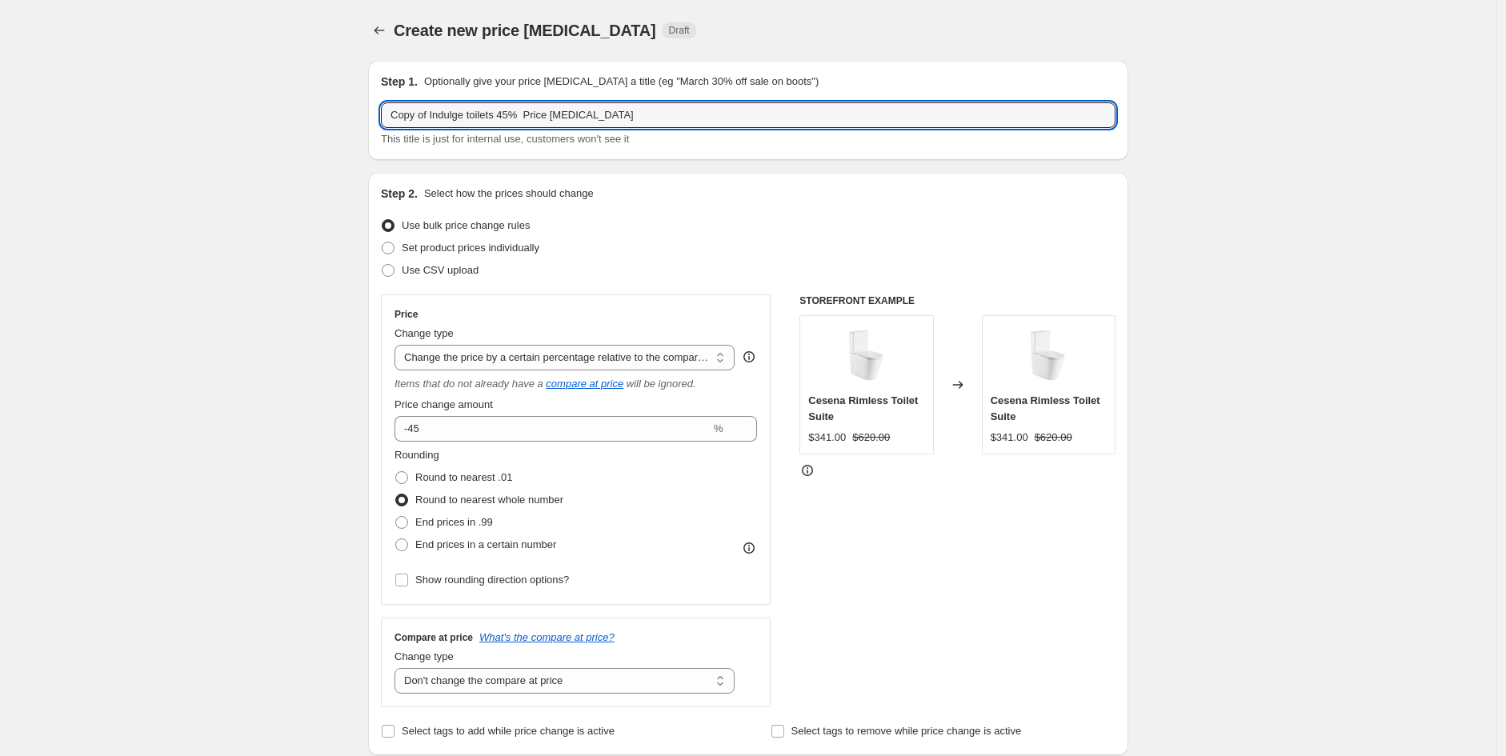
drag, startPoint x: 514, startPoint y: 111, endPoint x: -64, endPoint y: 56, distance: 580.5
click at [0, 56] on html "Home Settings Plans Skip to content Create new price [MEDICAL_DATA]. This page …" at bounding box center [753, 378] width 1506 height 756
click at [398, 120] on input "55% Price [MEDICAL_DATA]" at bounding box center [748, 115] width 735 height 26
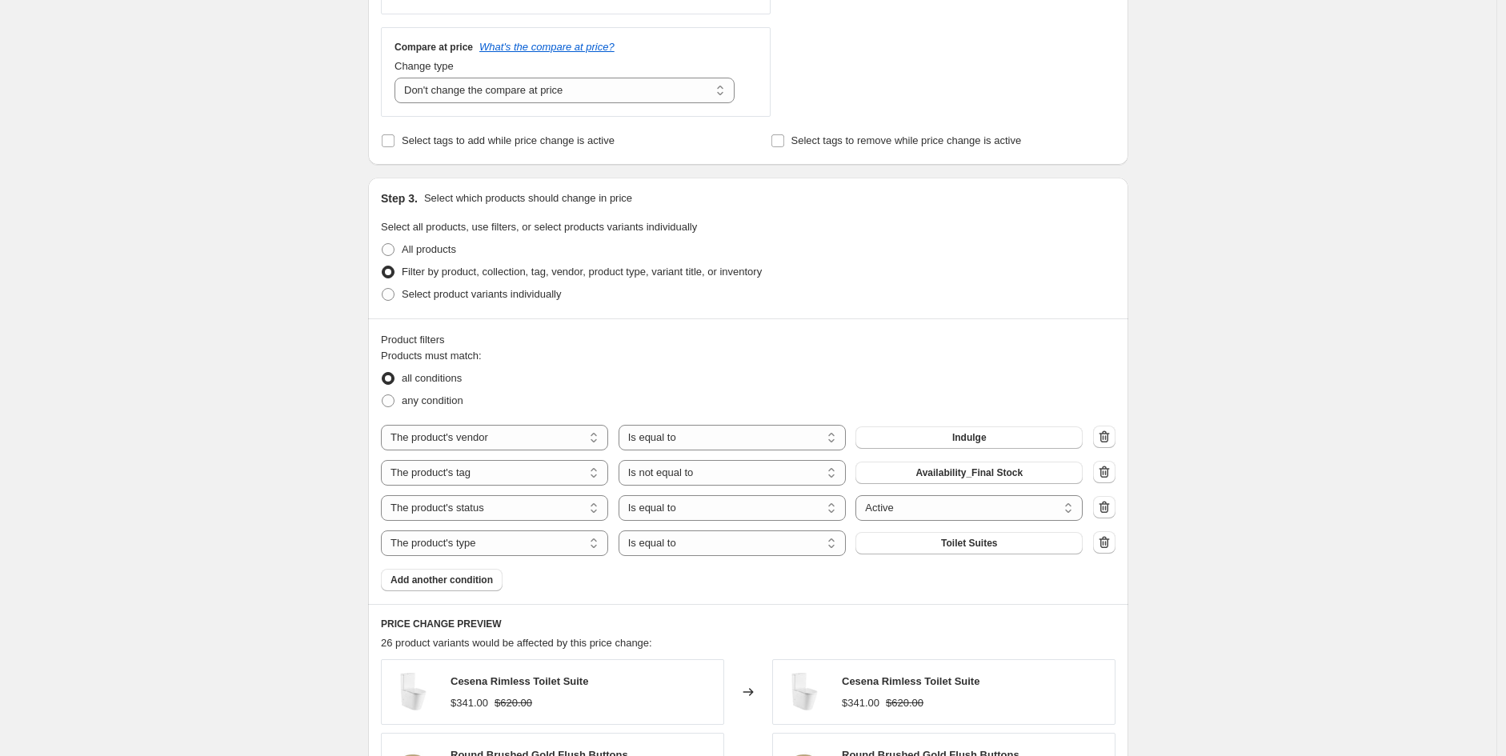
scroll to position [592, 0]
type input "Indulge baths 55% Price [MEDICAL_DATA]"
click at [1121, 491] on div "Product filters Products must match: all conditions any condition The product T…" at bounding box center [748, 460] width 760 height 286
drag, startPoint x: 1109, startPoint y: 509, endPoint x: 1015, endPoint y: 529, distance: 96.5
click at [1022, 564] on div "Products must match: all conditions any condition The product The product's col…" at bounding box center [748, 468] width 735 height 243
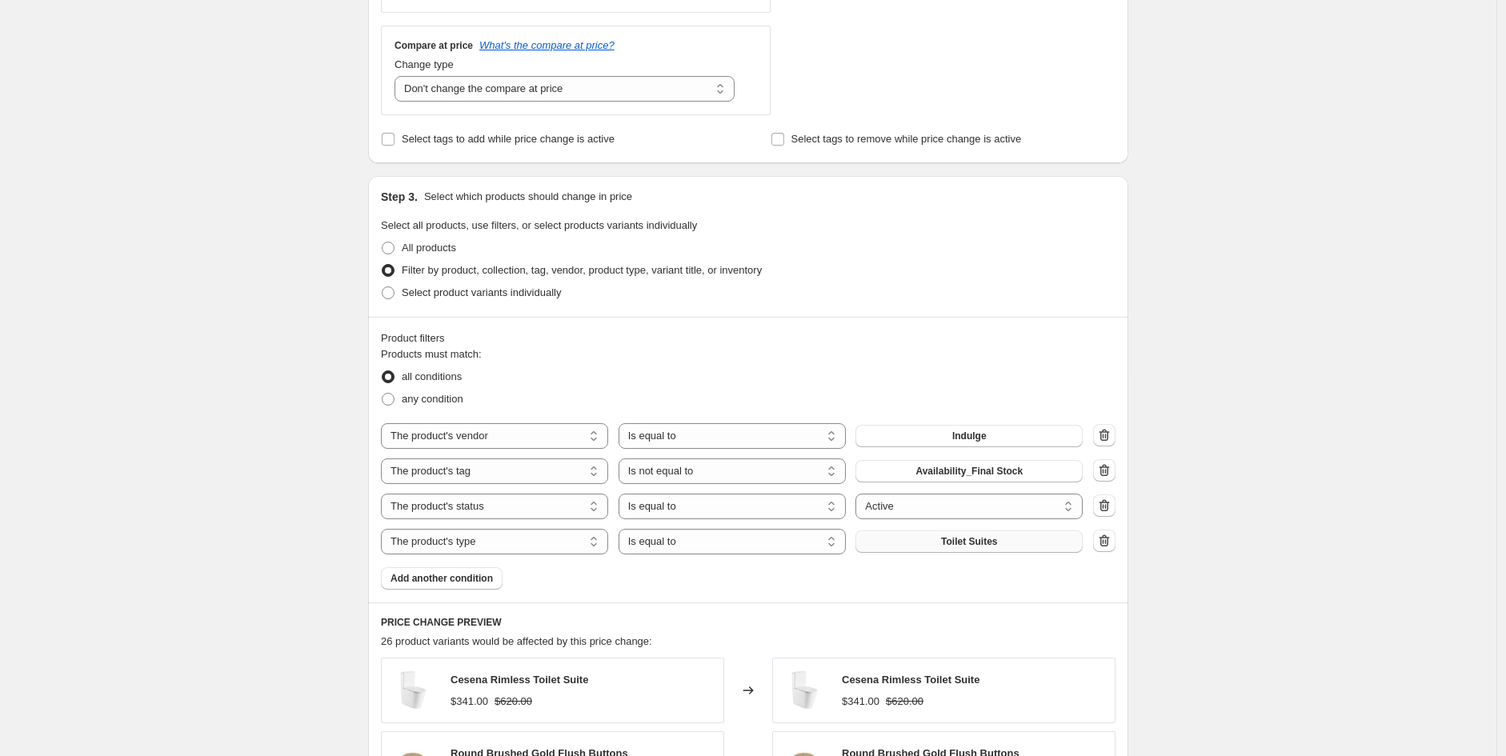
click at [1024, 543] on button "Toilet Suites" at bounding box center [969, 542] width 227 height 22
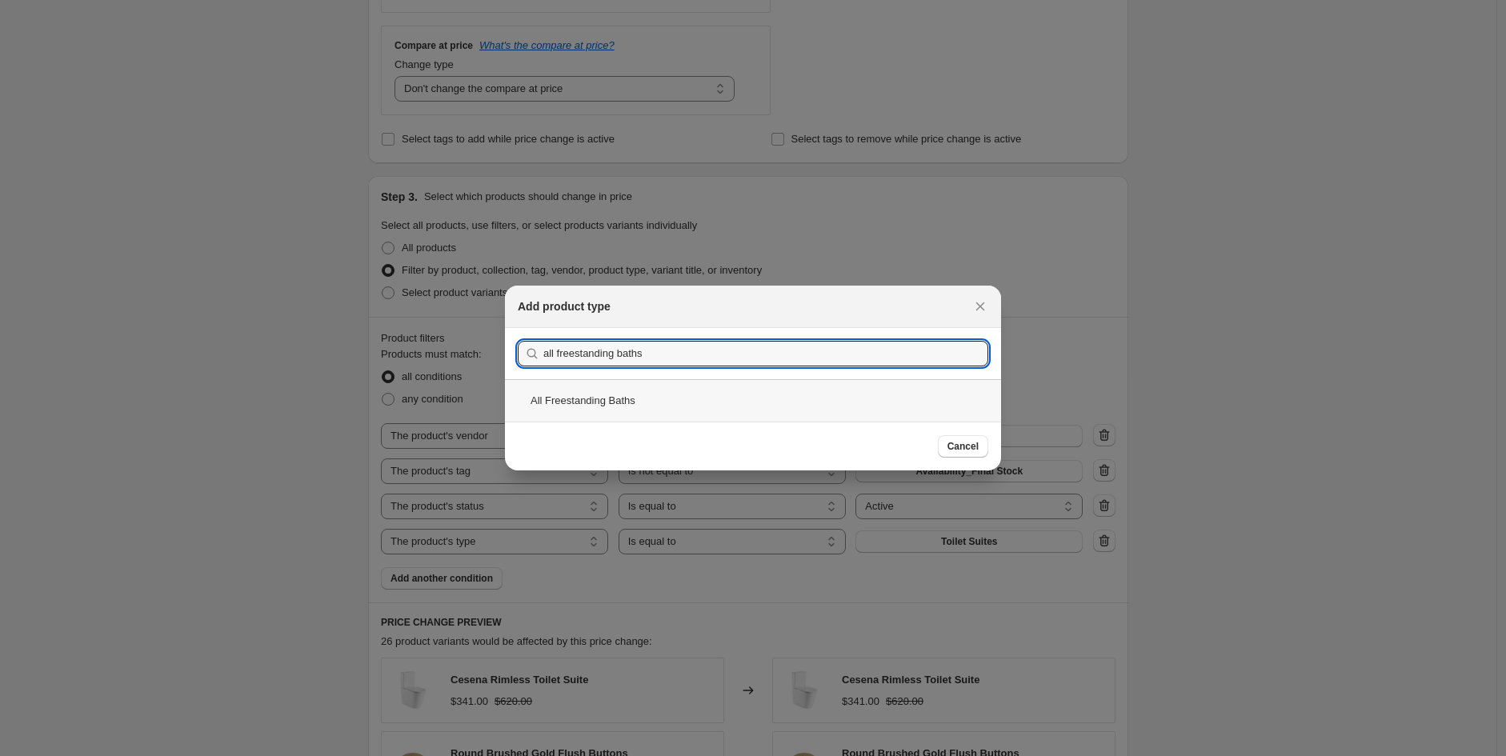
type input "all freestanding baths"
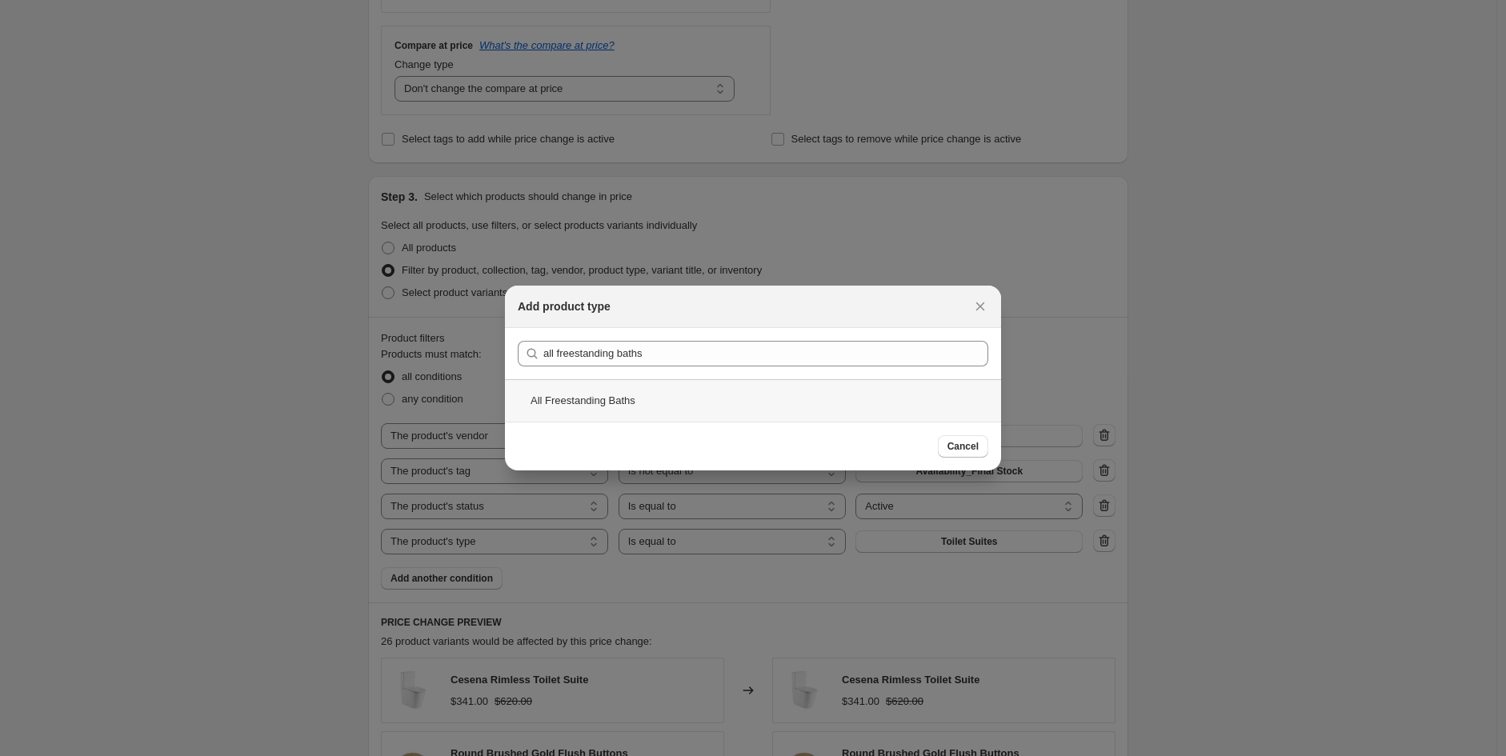
click at [611, 385] on div "All Freestanding Baths" at bounding box center [753, 400] width 496 height 42
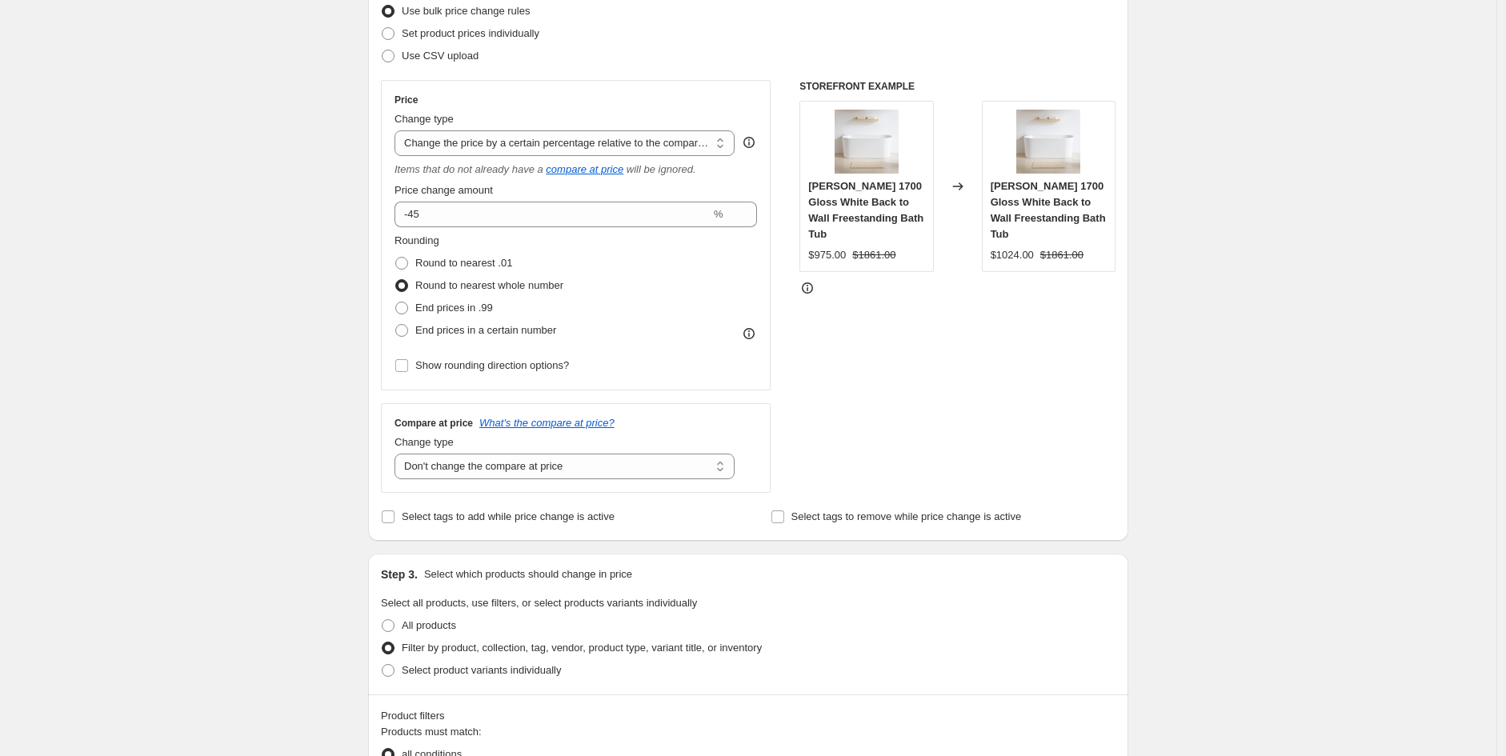
scroll to position [206, 0]
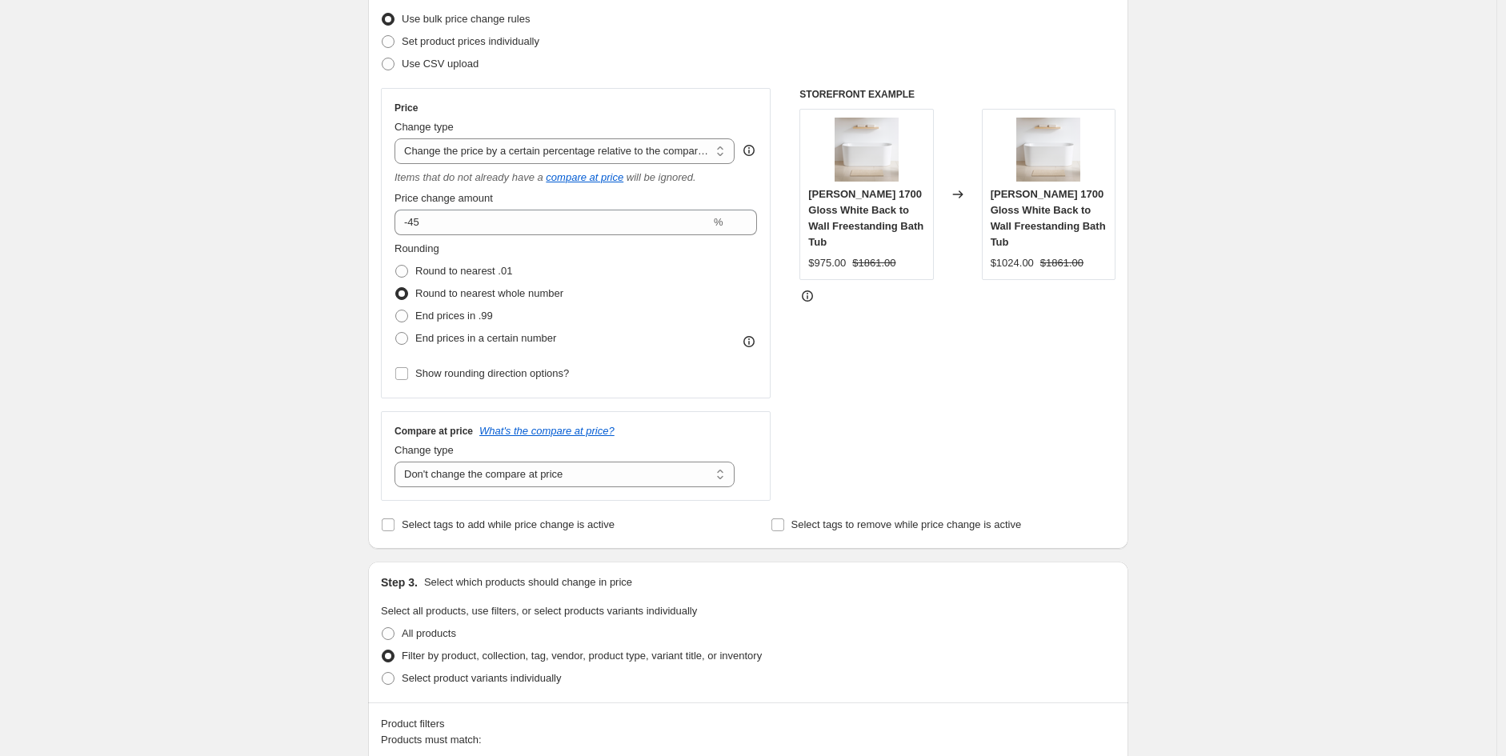
click at [494, 235] on div "Price Change type Change the price to a certain amount Change the price by a ce…" at bounding box center [576, 243] width 363 height 283
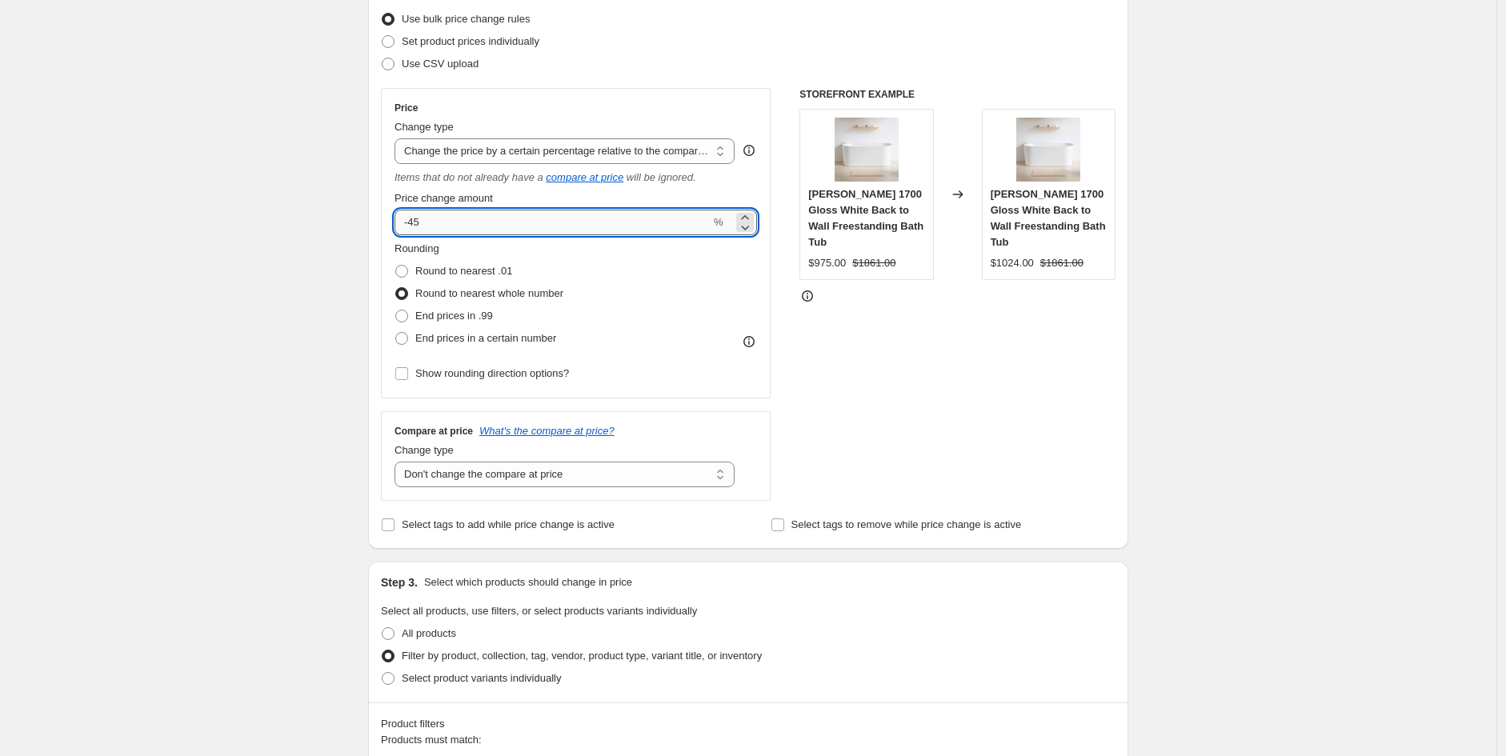
click at [487, 231] on input "-45" at bounding box center [553, 223] width 316 height 26
type input "-4"
type input "-55"
click at [1294, 409] on div "Create new price [MEDICAL_DATA]. This page is ready Create new price [MEDICAL_D…" at bounding box center [748, 757] width 1497 height 1927
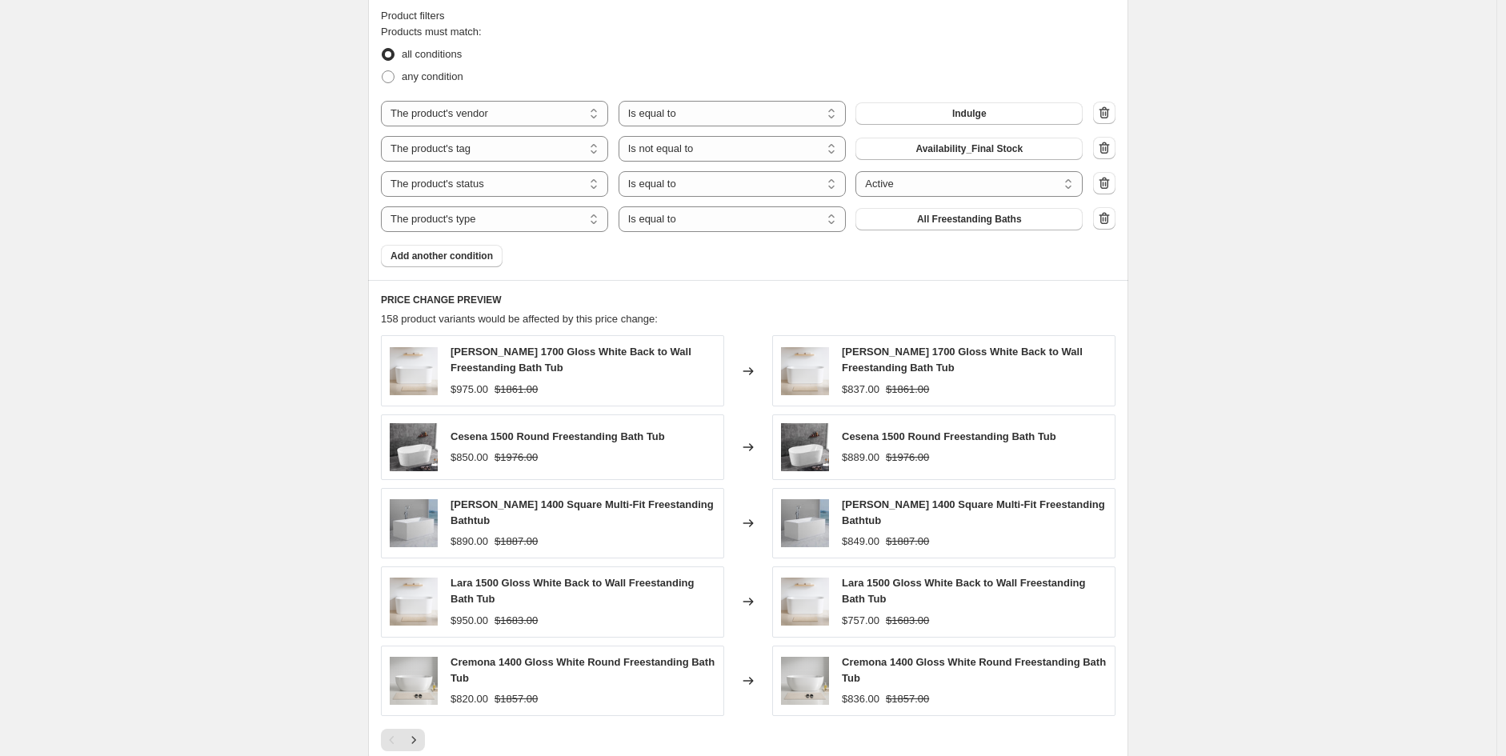
scroll to position [916, 0]
click at [263, 437] on div "Create new price [MEDICAL_DATA]. This page is ready Create new price [MEDICAL_D…" at bounding box center [748, 47] width 1497 height 1927
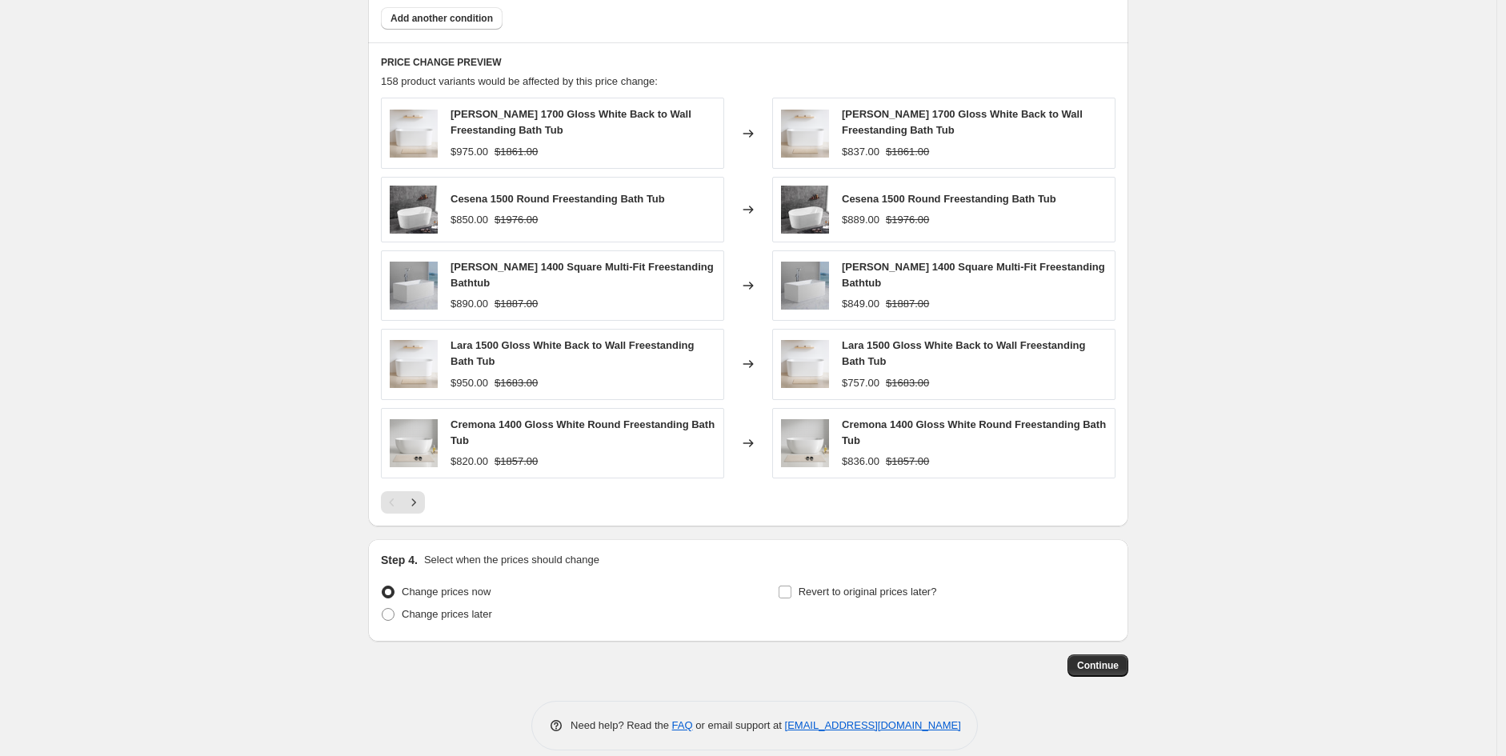
scroll to position [1153, 0]
click at [422, 494] on icon "Next" at bounding box center [414, 502] width 16 height 16
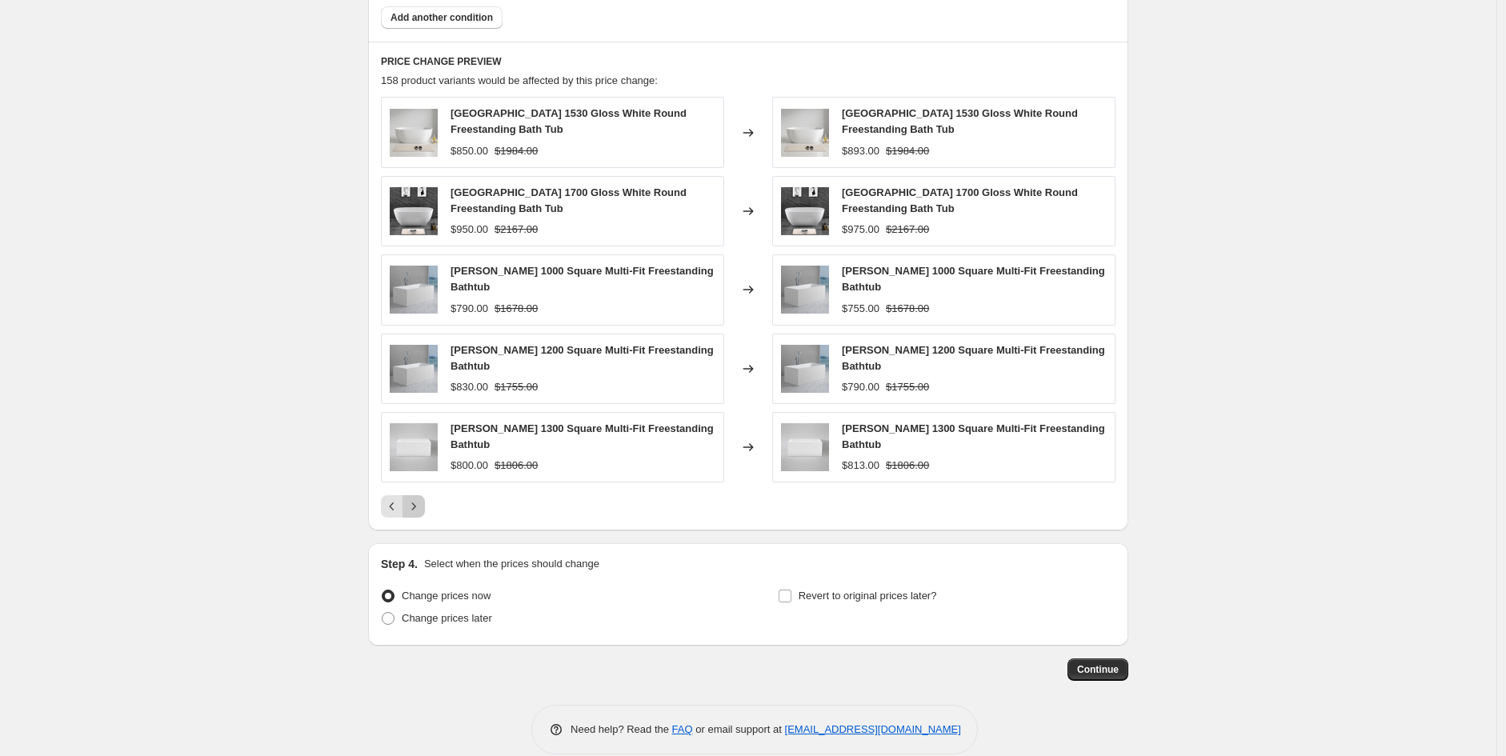
click at [422, 499] on icon "Next" at bounding box center [414, 507] width 16 height 16
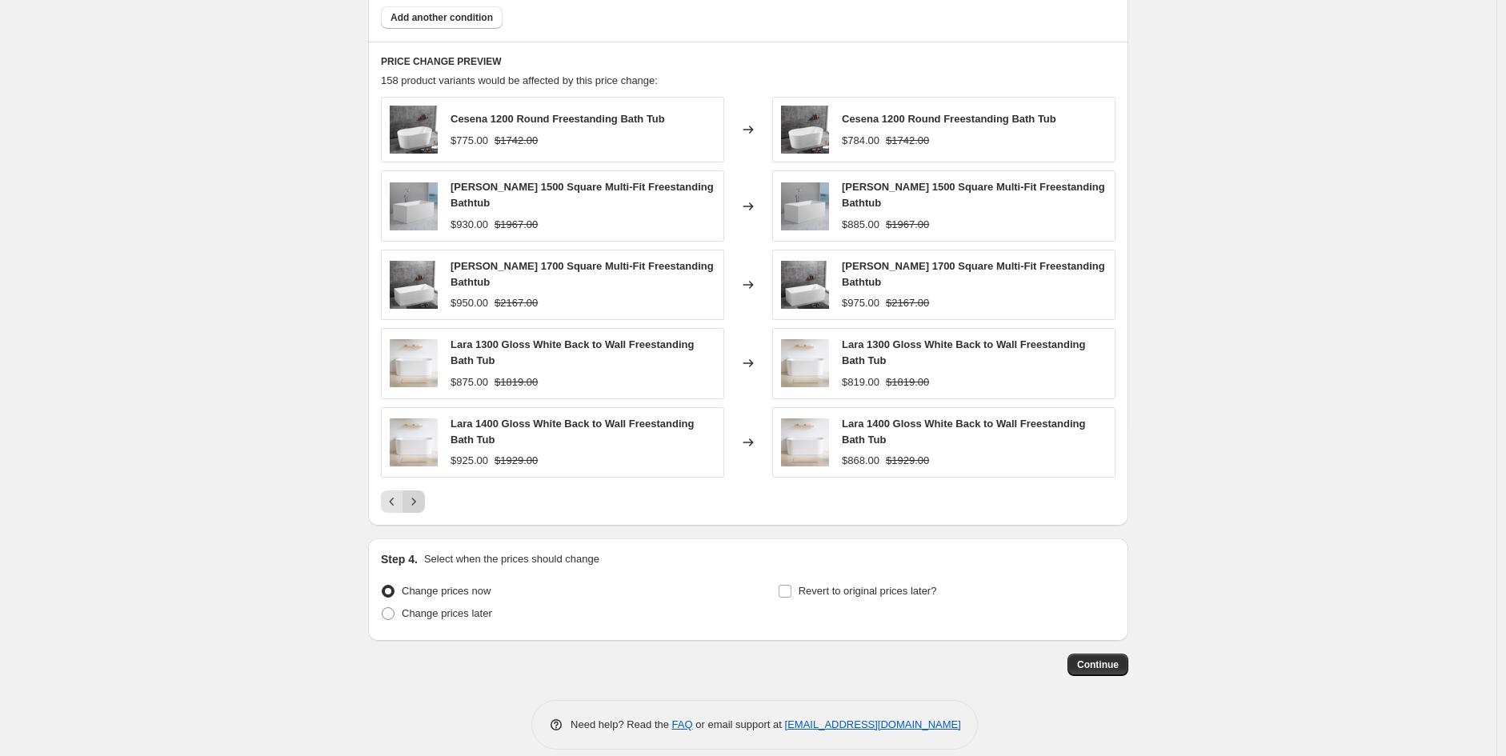
click at [417, 499] on icon "Next" at bounding box center [414, 502] width 16 height 16
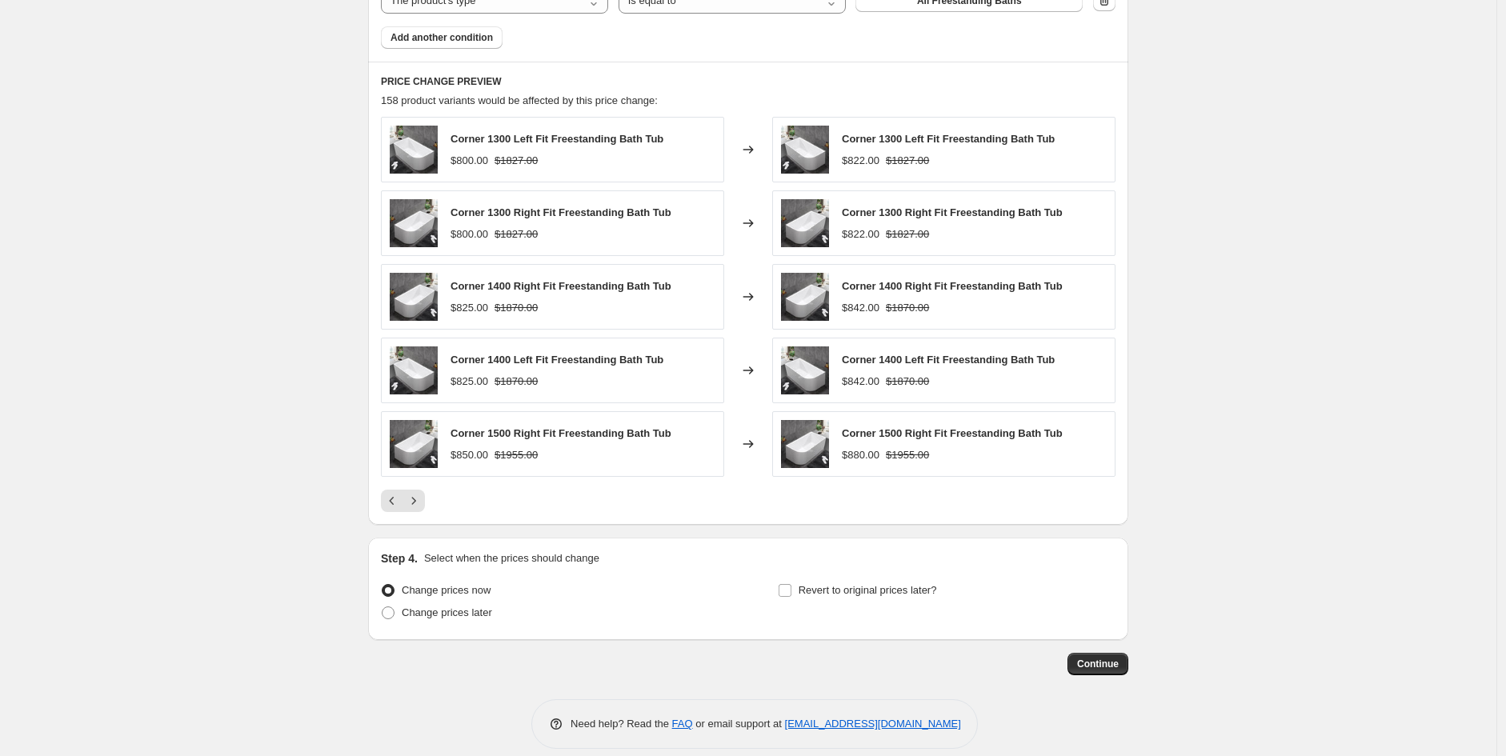
scroll to position [1153, 0]
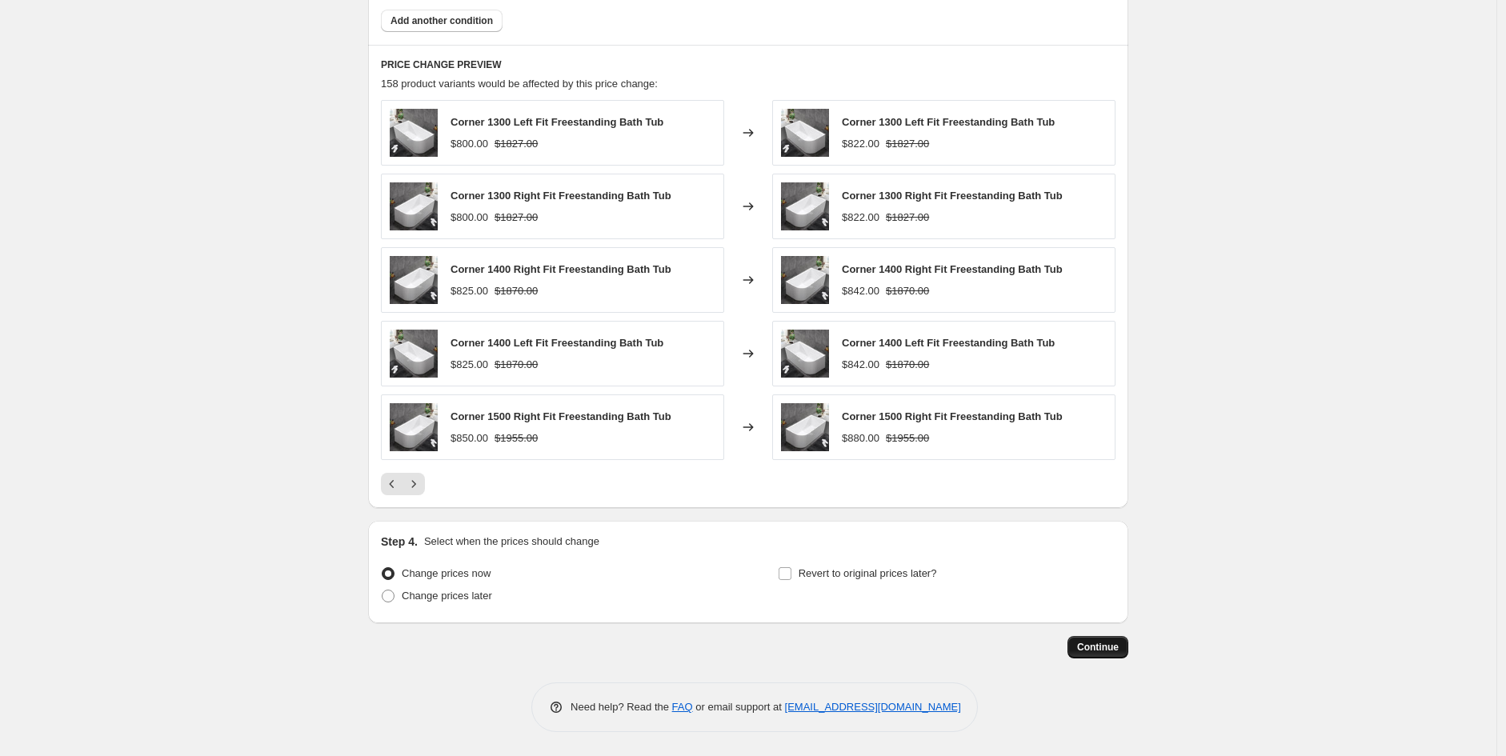
click at [1087, 655] on button "Continue" at bounding box center [1098, 647] width 61 height 22
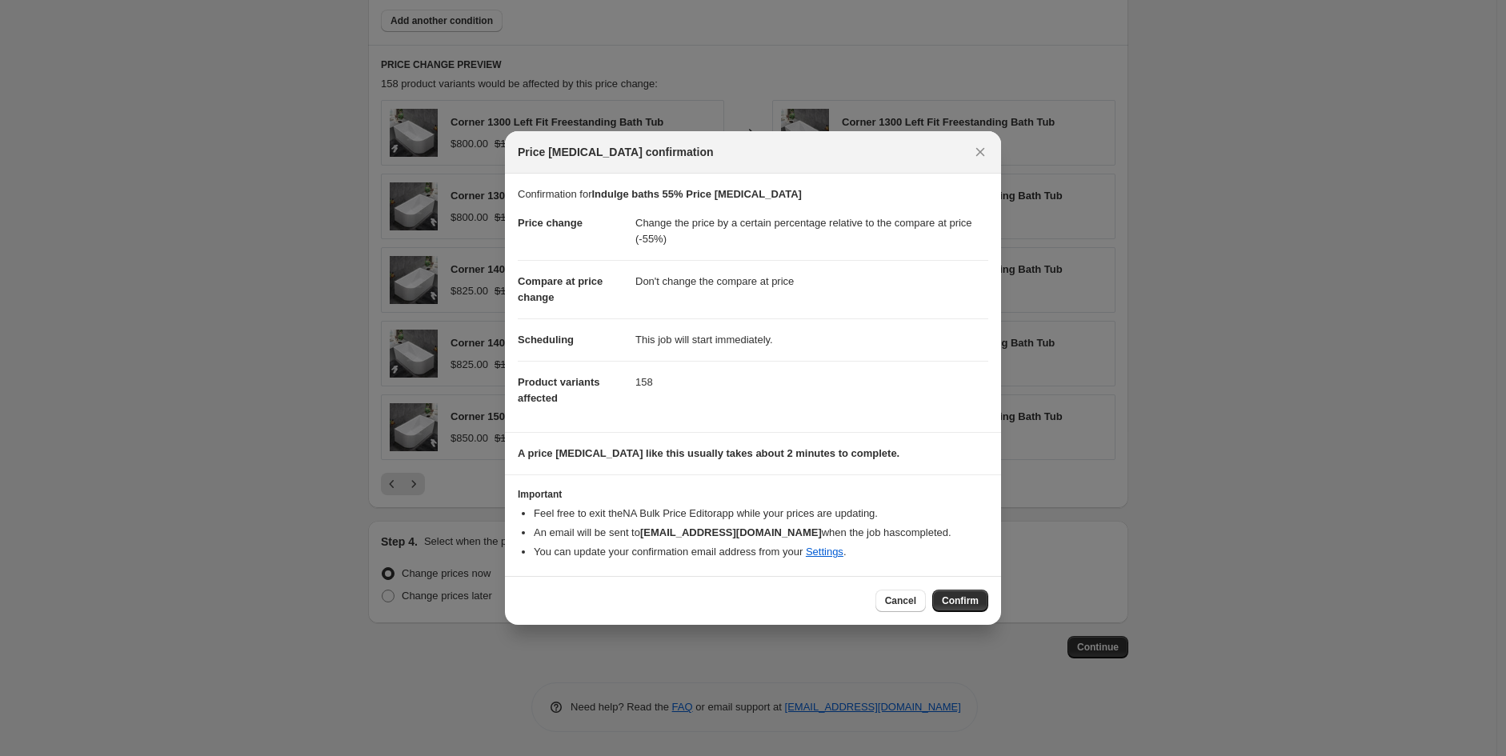
click at [950, 586] on div "Cancel Confirm" at bounding box center [753, 600] width 496 height 49
click at [959, 590] on button "Confirm" at bounding box center [960, 601] width 56 height 22
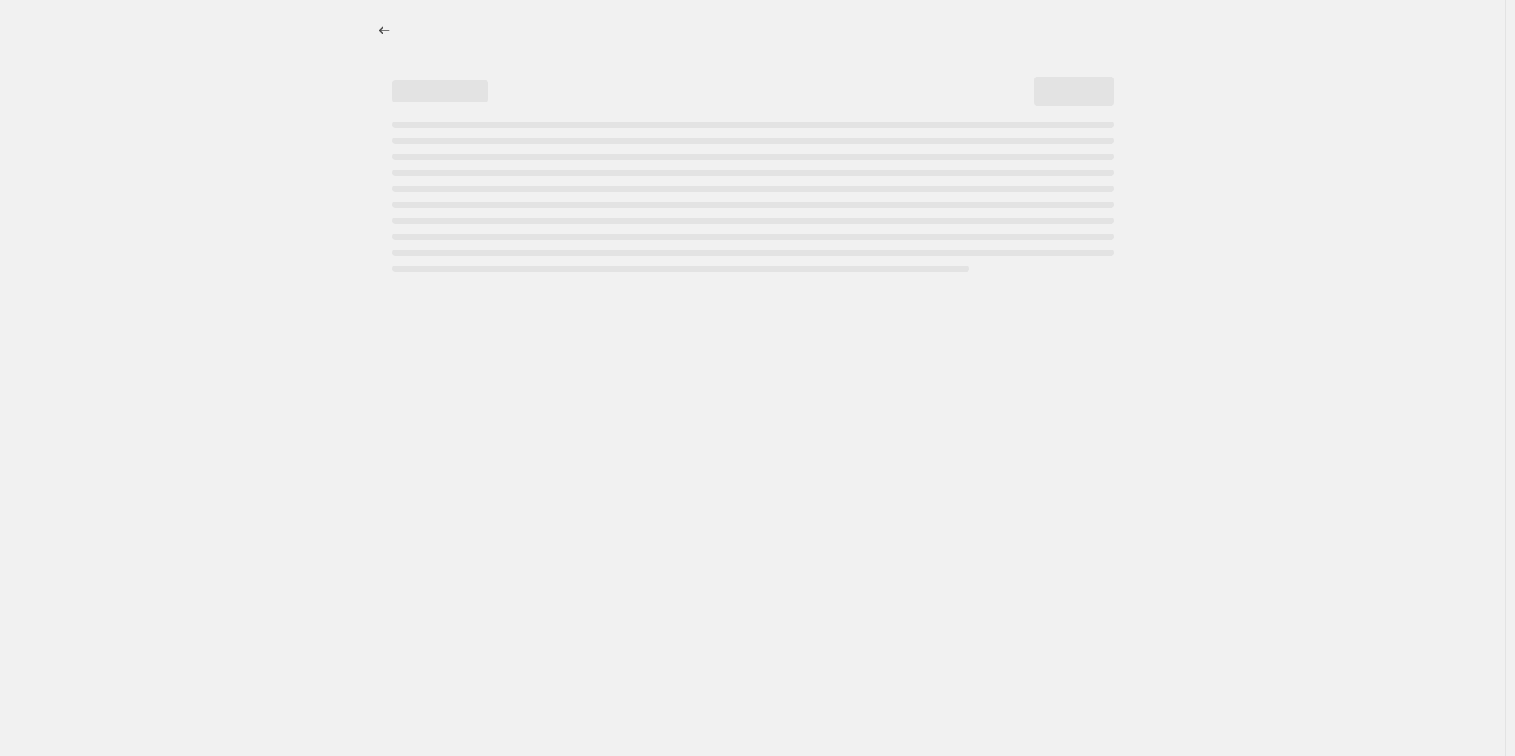
select select "pcap"
select select "no_change"
select select "not_equal"
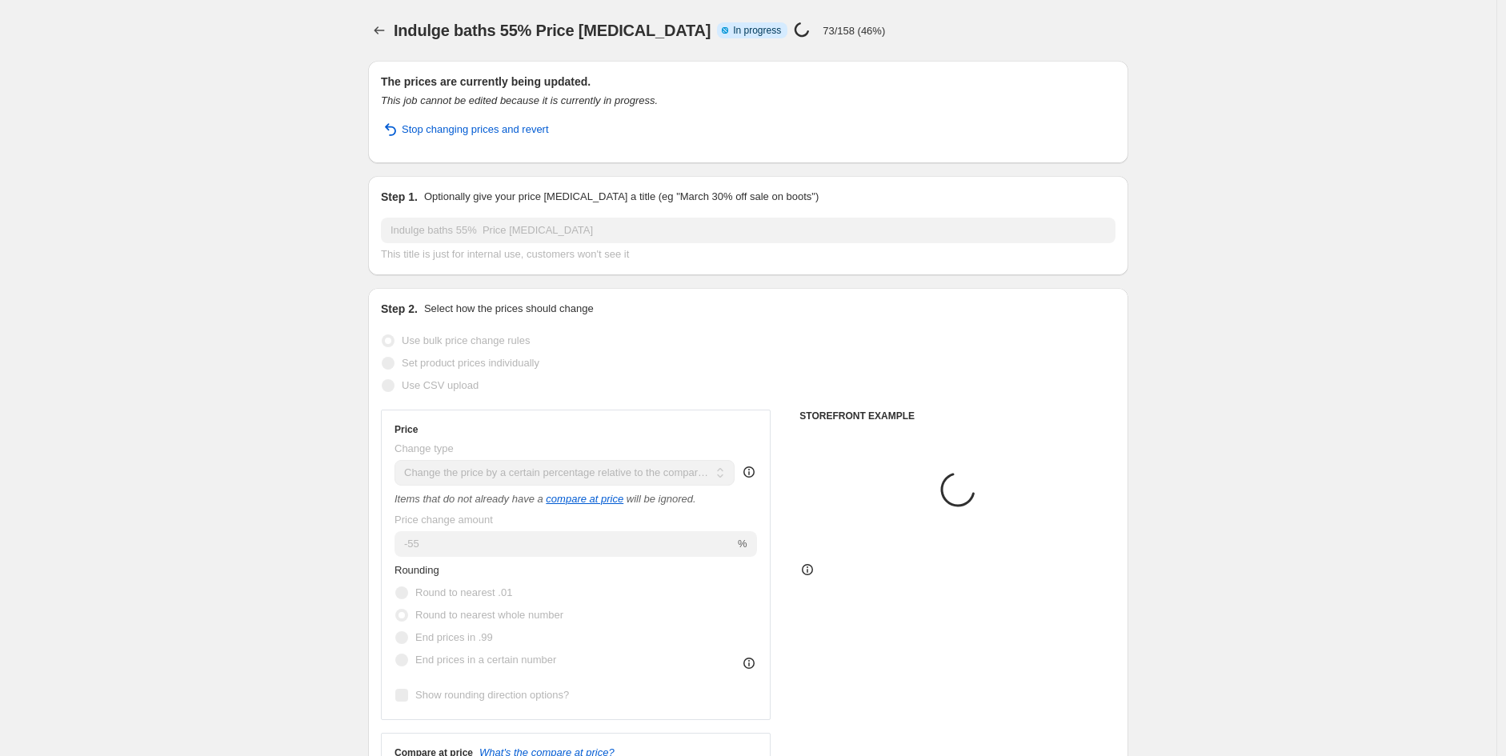
select select "vendor"
select select "tag"
select select "product_type"
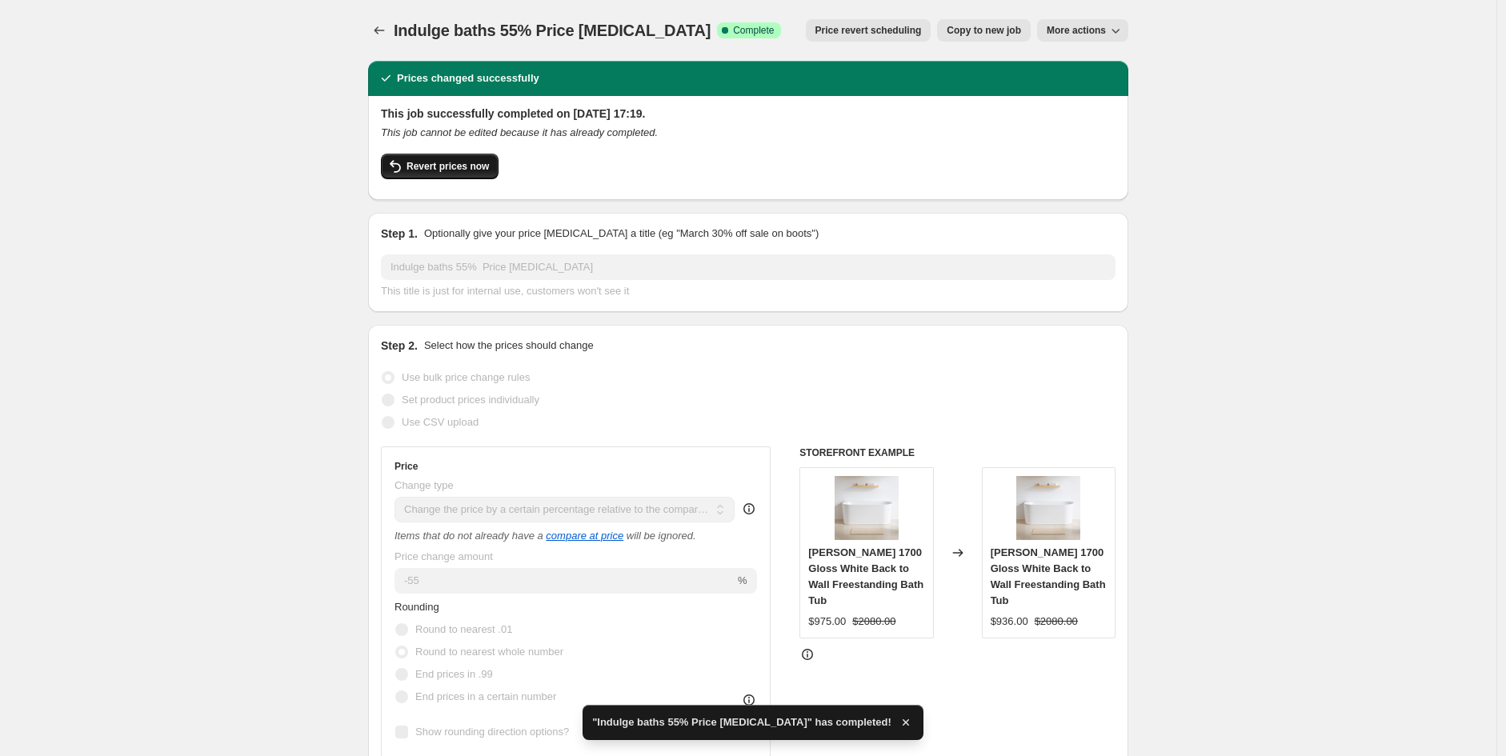
click at [455, 177] on button "Revert prices now" at bounding box center [440, 167] width 118 height 26
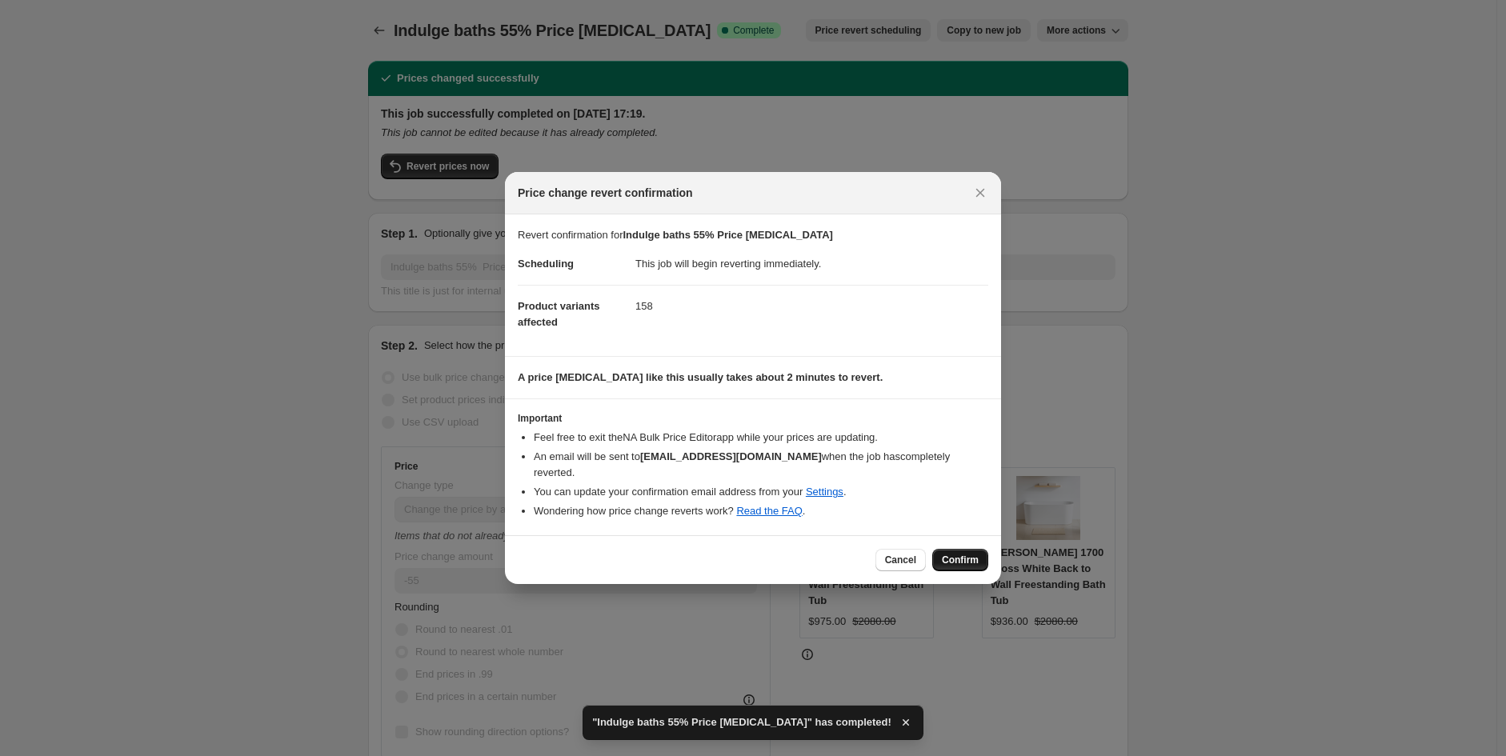
click at [948, 555] on span "Confirm" at bounding box center [960, 560] width 37 height 13
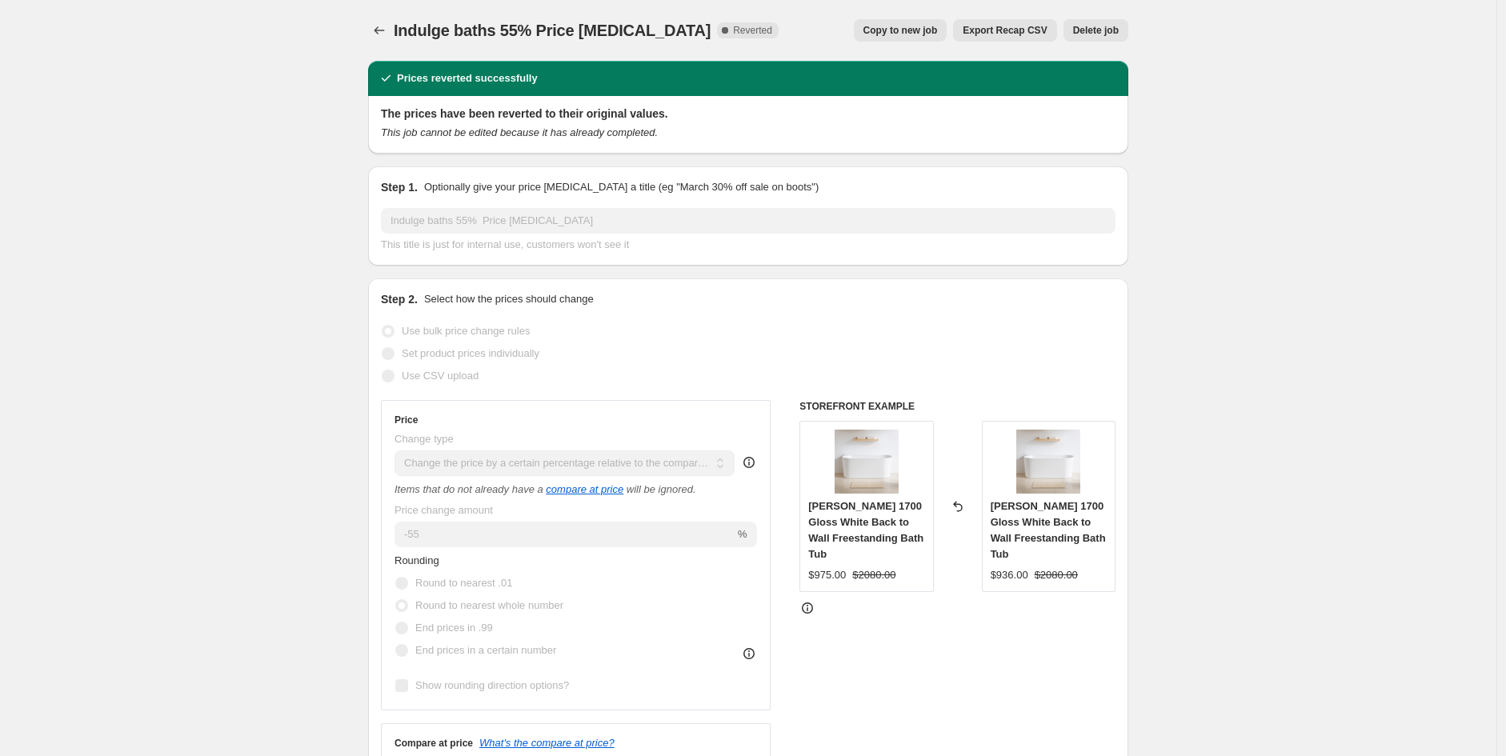
click at [903, 19] on div "Indulge baths 55% Price change job. This page is ready Indulge baths 55% Price …" at bounding box center [748, 30] width 760 height 61
click at [908, 24] on span "Copy to new job" at bounding box center [901, 30] width 74 height 13
select select "pcap"
select select "no_change"
select select "vendor"
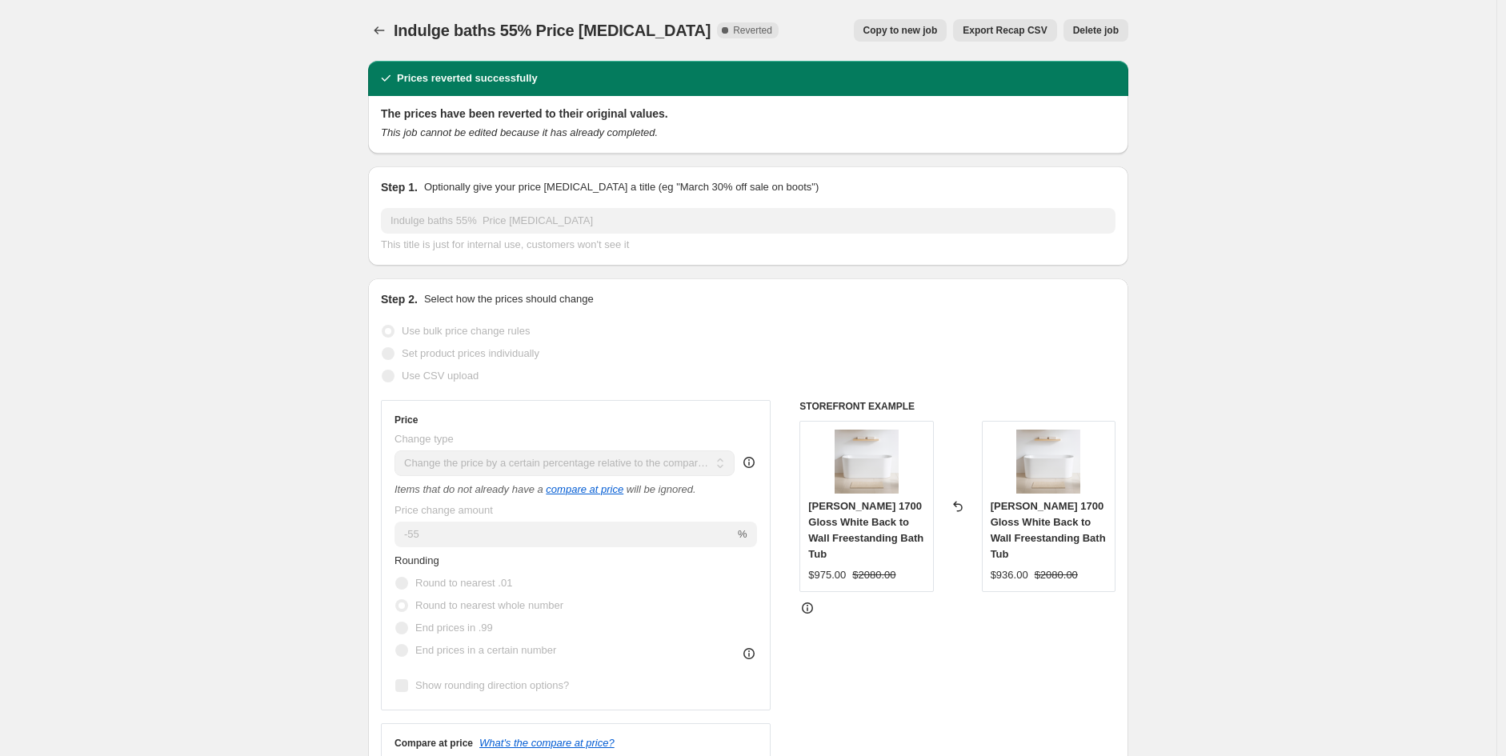
select select "tag"
select select "not_equal"
select select "product_status"
select select "product_type"
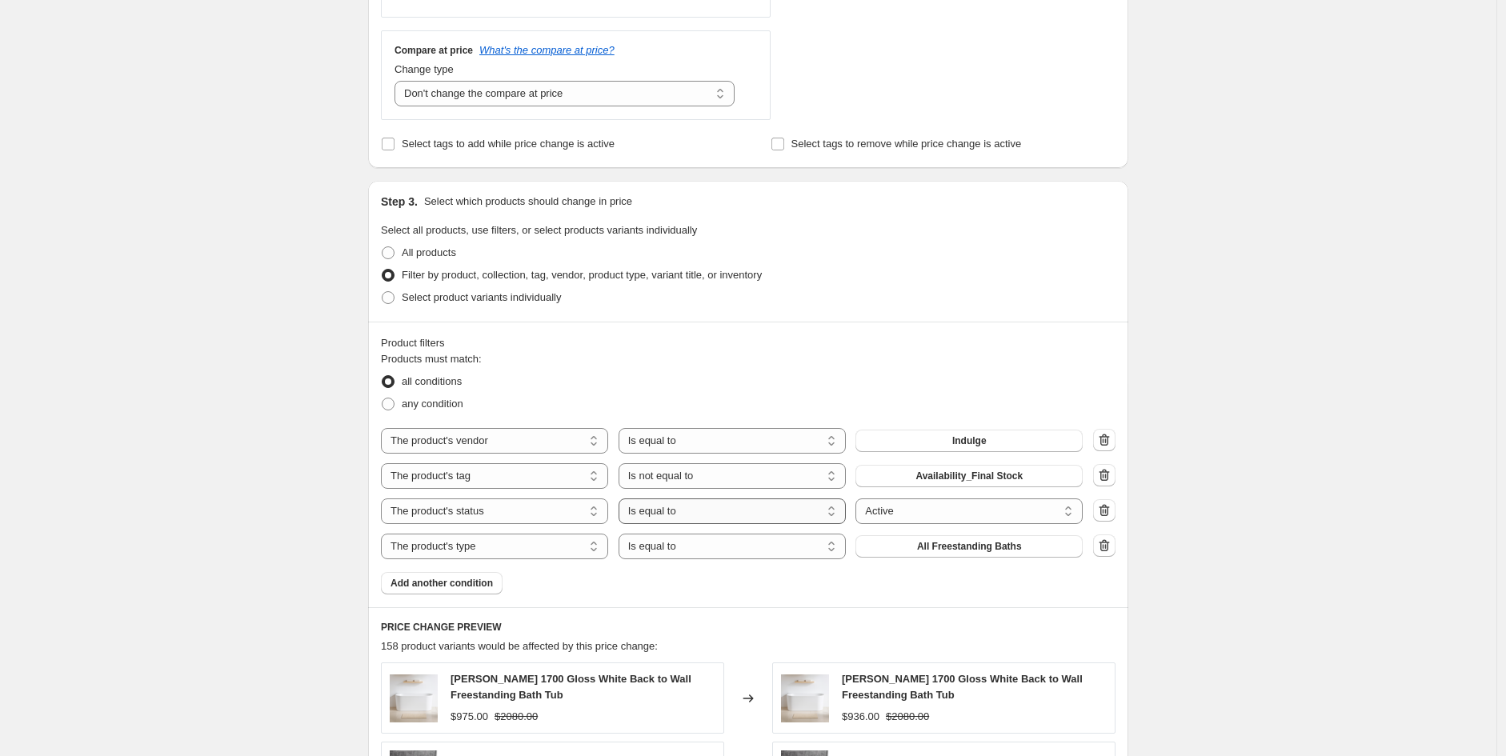
scroll to position [590, 0]
click at [469, 579] on span "Add another condition" at bounding box center [442, 581] width 102 height 13
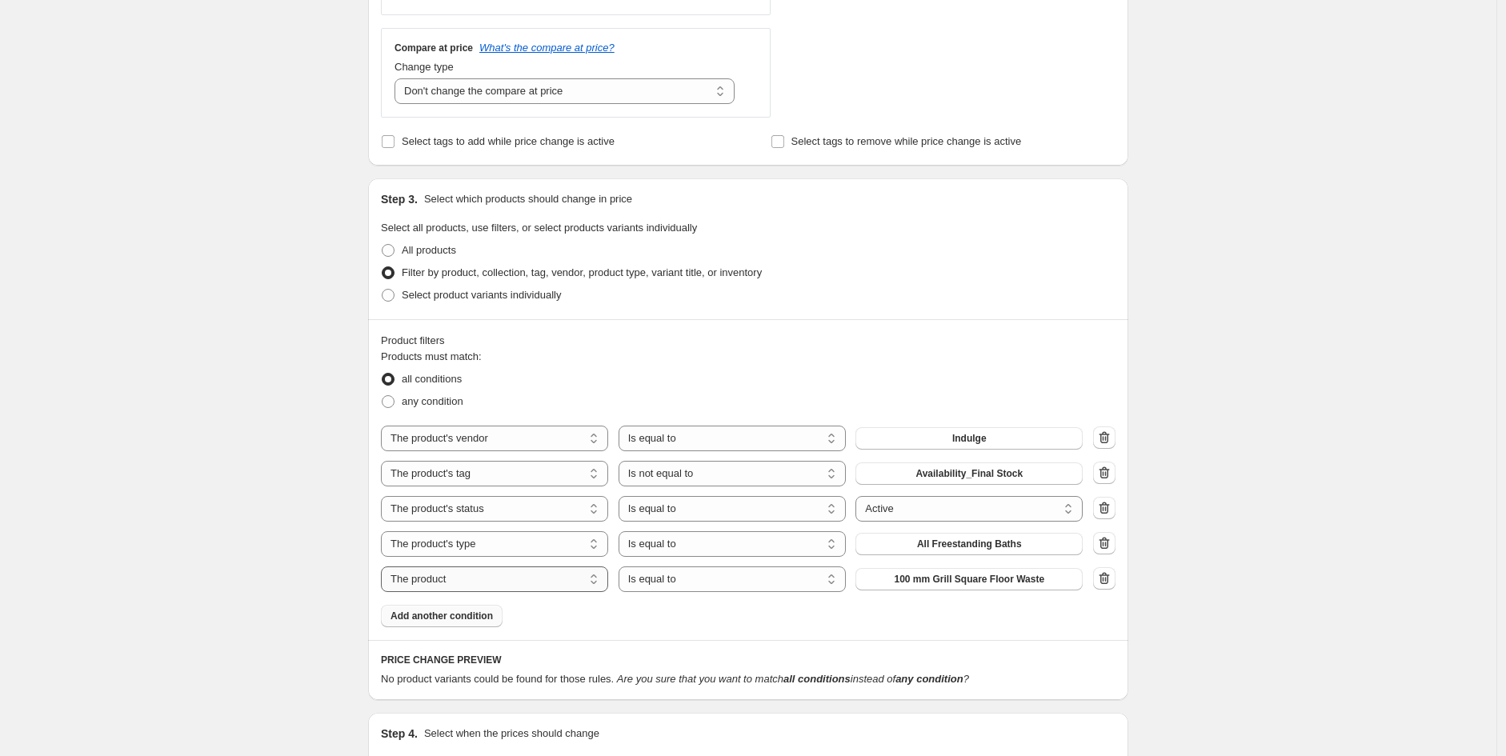
click at [556, 588] on select "The product The product's collection The product's tag The product's vendor The…" at bounding box center [494, 580] width 227 height 26
select select "collection"
click at [706, 578] on select "Is equal to Is not equal to" at bounding box center [732, 580] width 227 height 26
select select "not_equal"
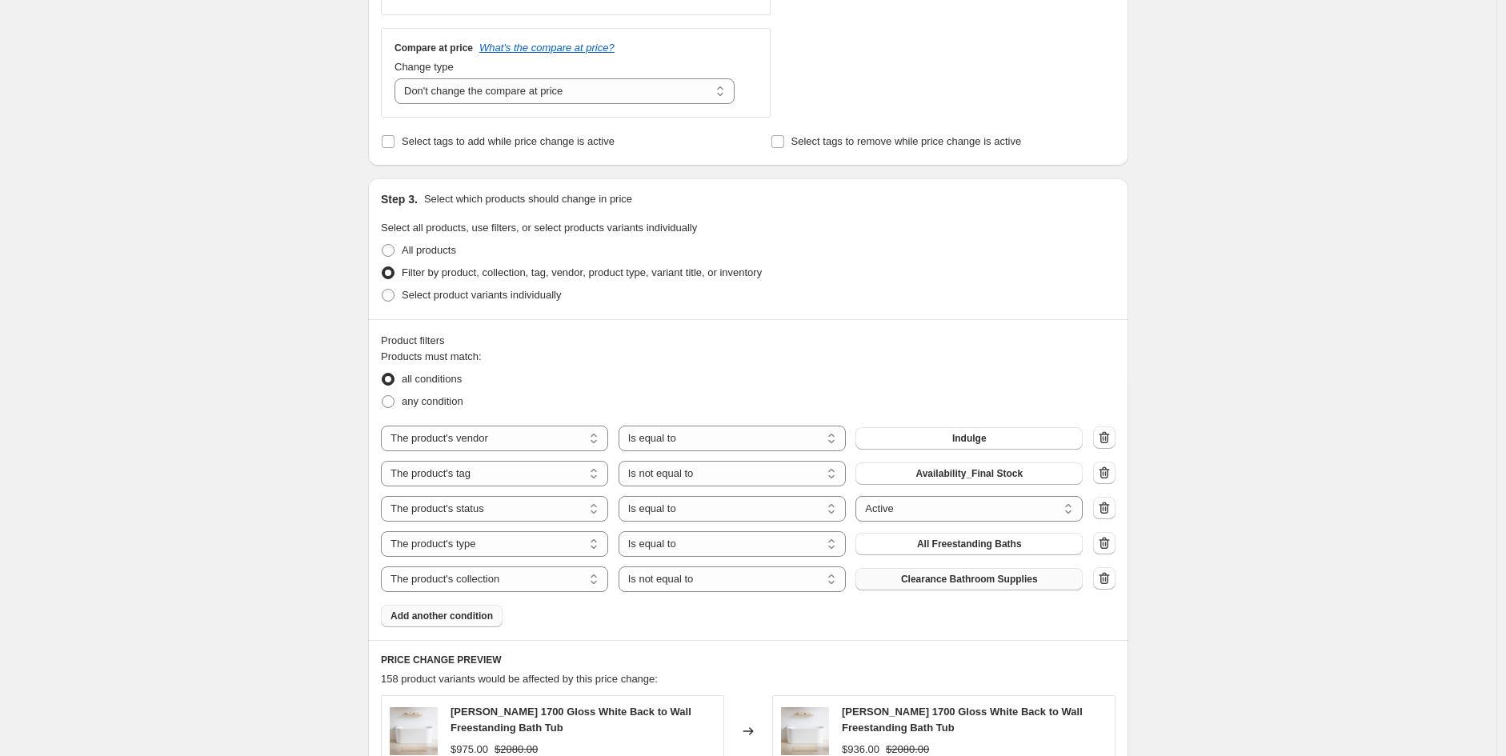
click at [951, 569] on button "Clearance Bathroom Supplies" at bounding box center [969, 579] width 227 height 22
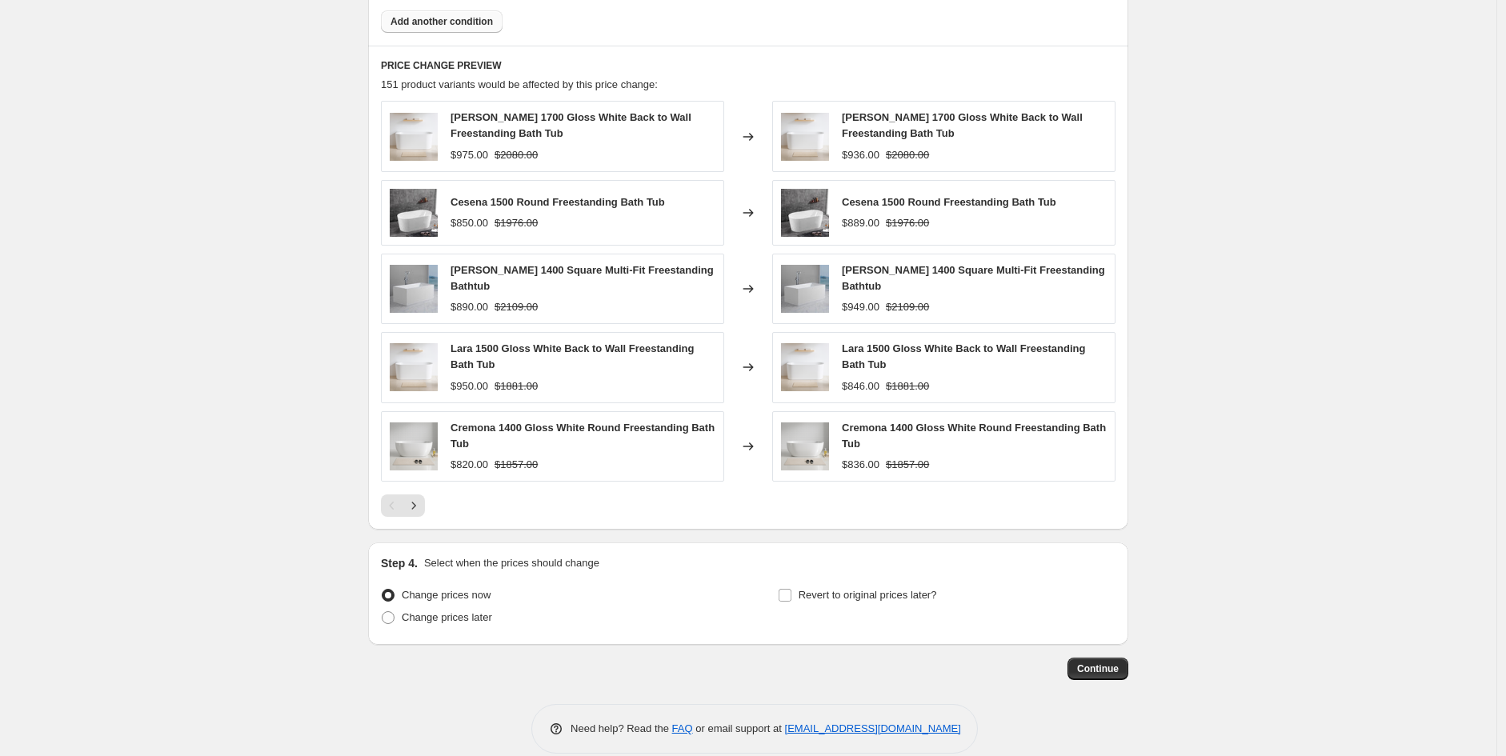
scroll to position [1203, 0]
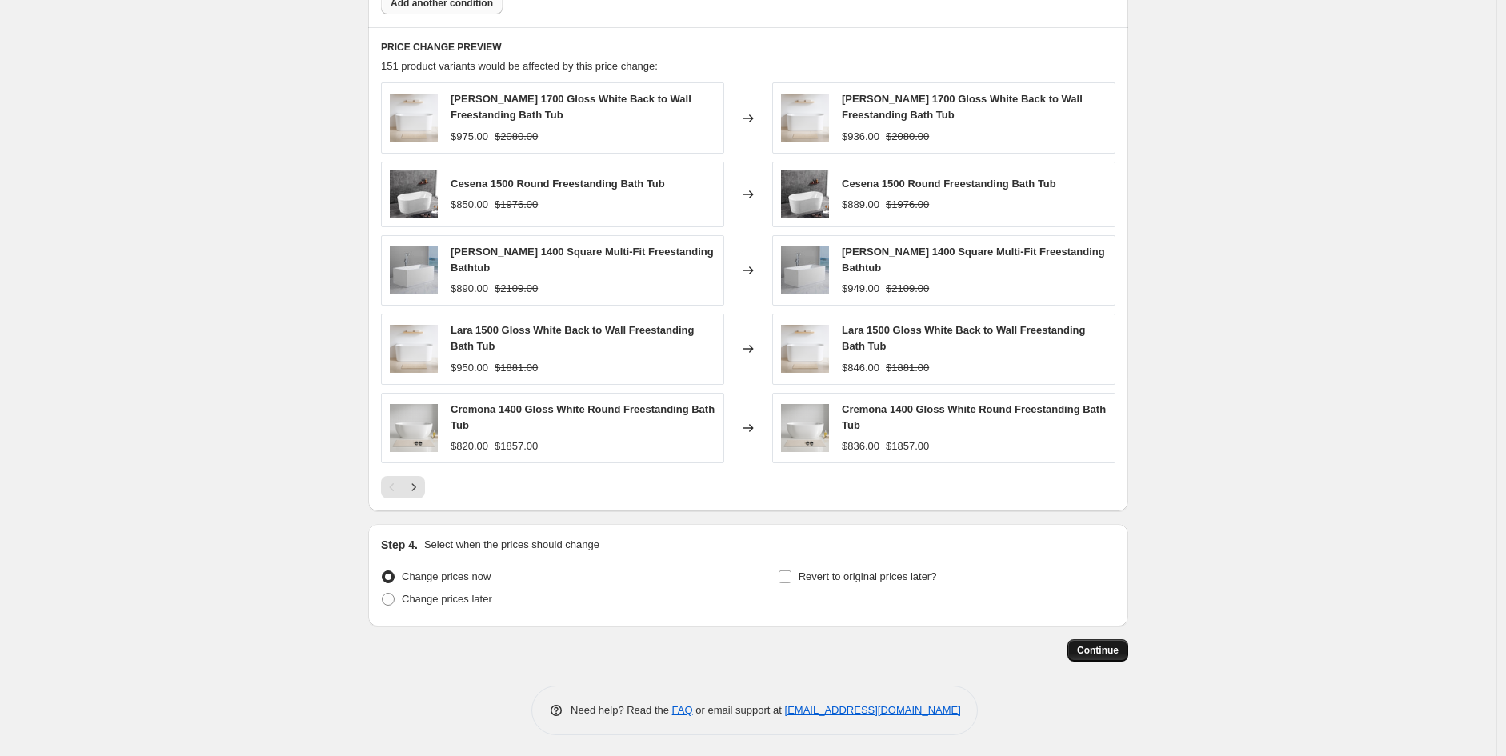
click at [1105, 652] on span "Continue" at bounding box center [1098, 650] width 42 height 13
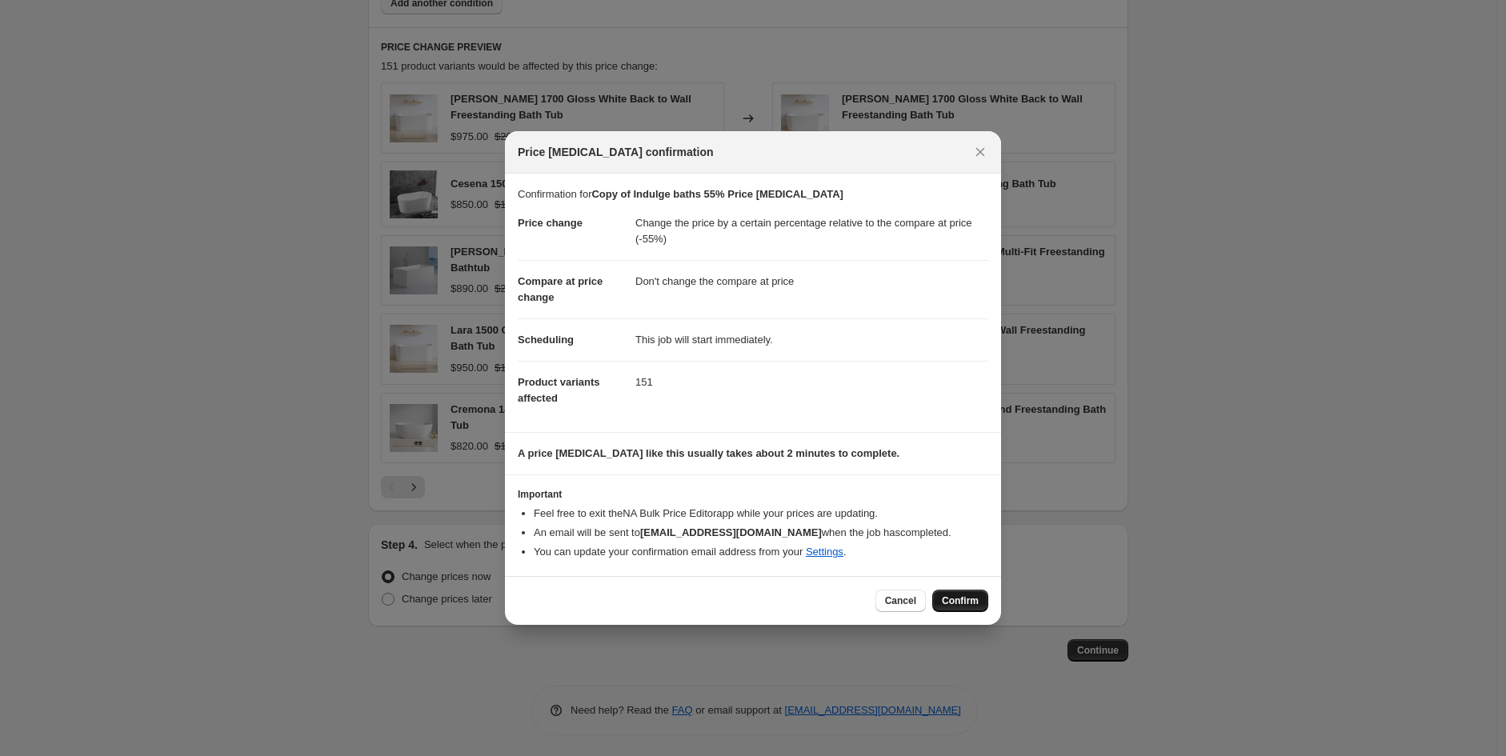
click at [957, 606] on span "Confirm" at bounding box center [960, 601] width 37 height 13
